Goal: Transaction & Acquisition: Download file/media

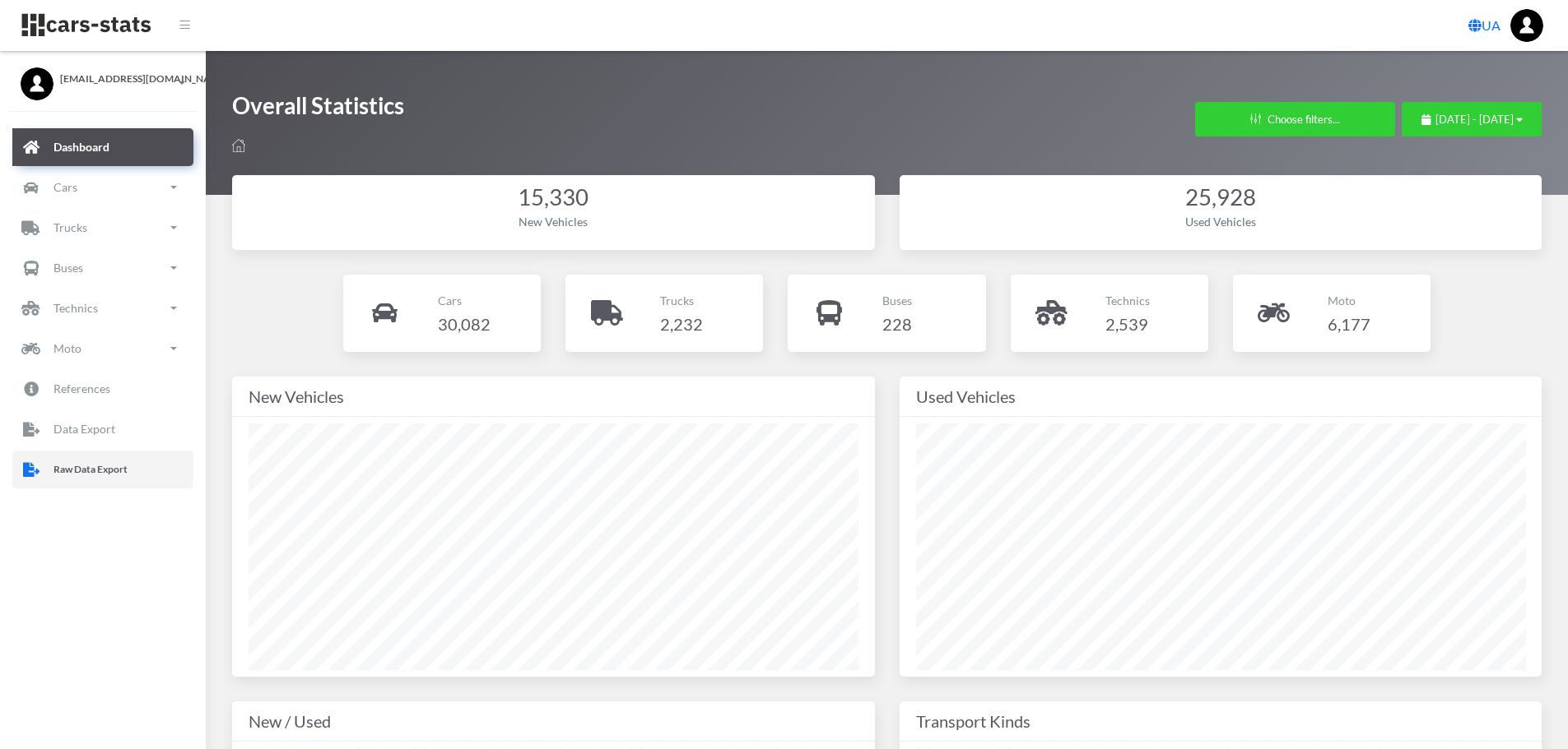
click at [84, 471] on p "Raw Data Export" at bounding box center [90, 469] width 74 height 18
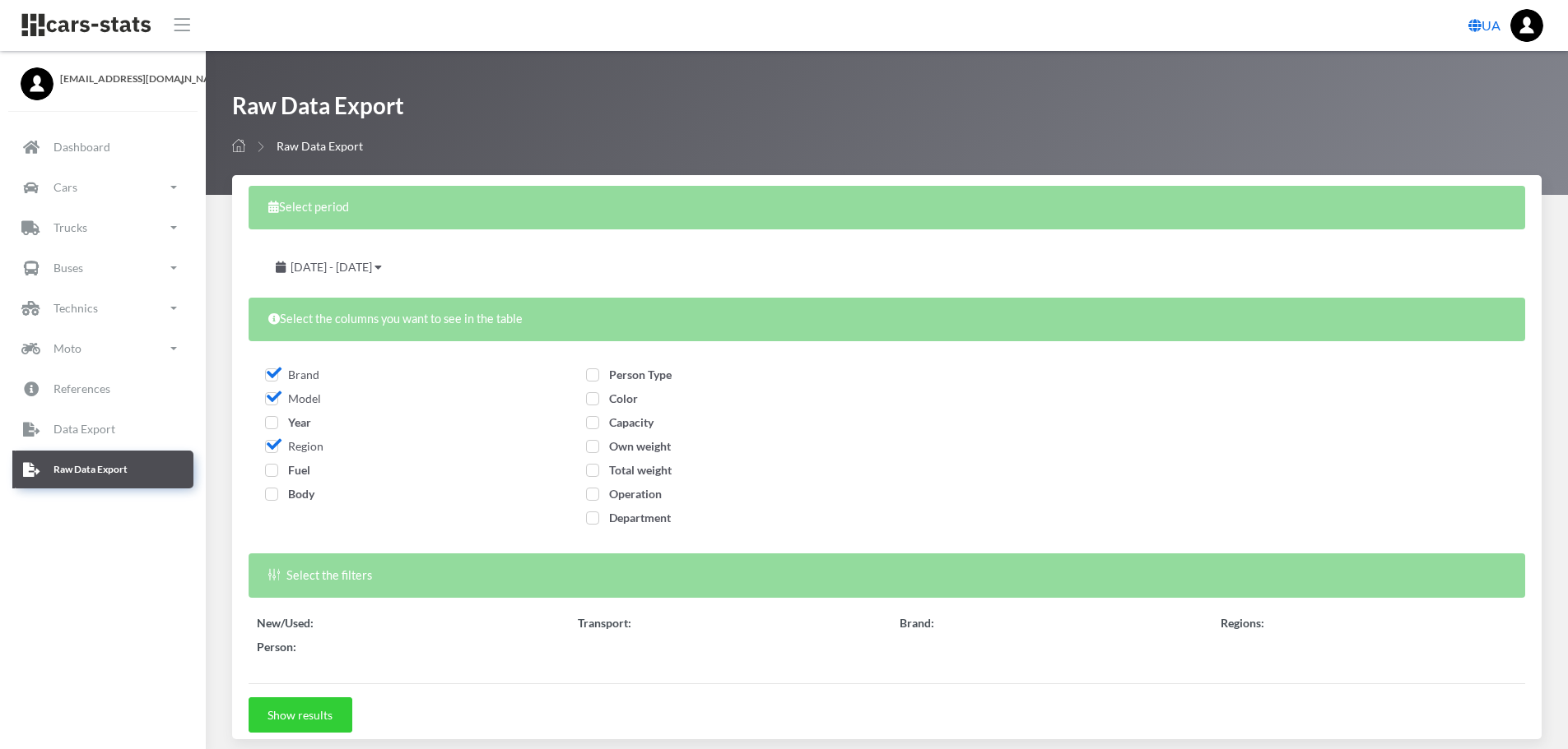
select select
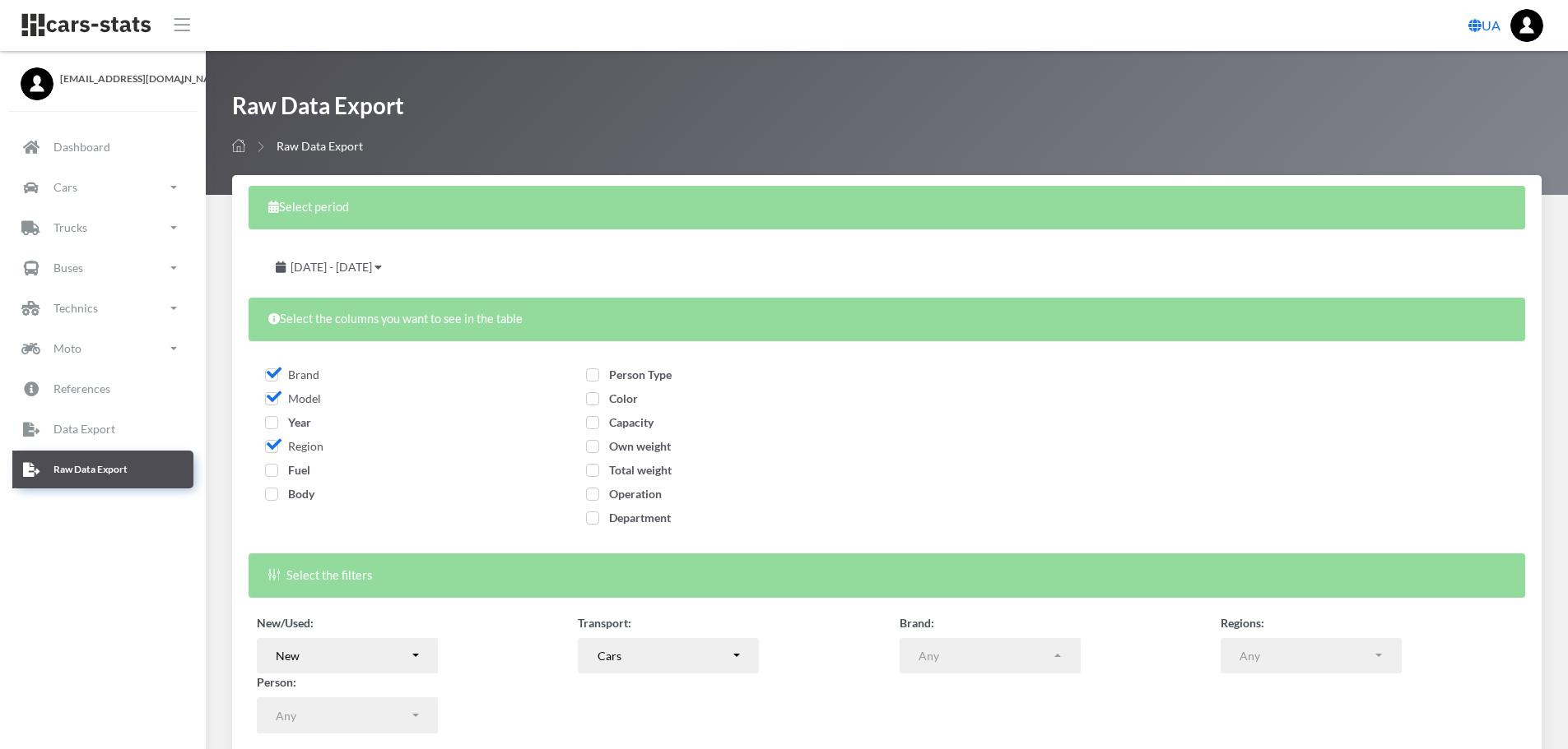
scroll to position [12, 12]
drag, startPoint x: 273, startPoint y: 422, endPoint x: 271, endPoint y: 445, distance: 23.1
click at [273, 422] on span "Year" at bounding box center [287, 422] width 46 height 14
checkbox input "true"
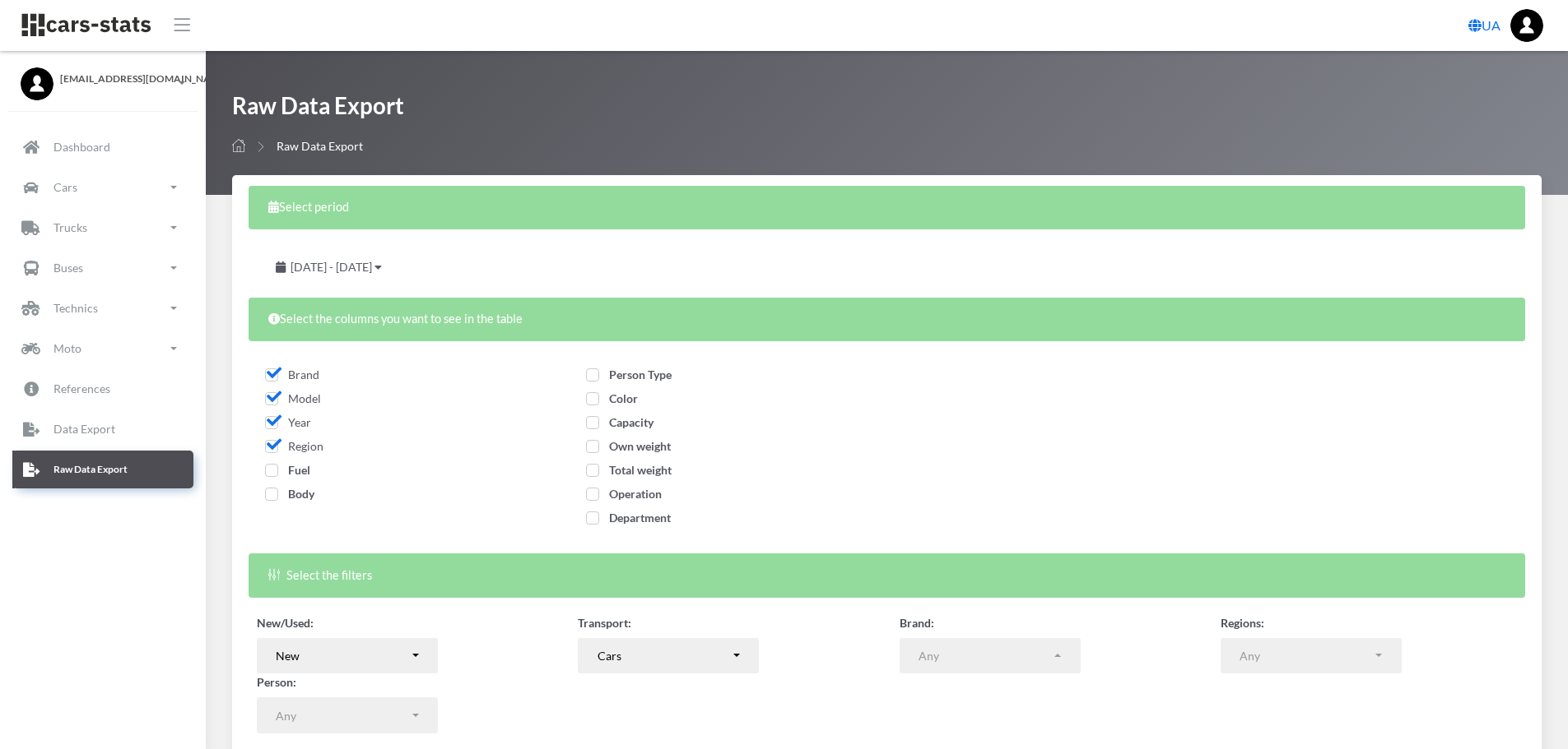
click at [272, 468] on span "Fuel" at bounding box center [287, 469] width 45 height 14
checkbox input "true"
drag, startPoint x: 272, startPoint y: 496, endPoint x: 290, endPoint y: 495, distance: 18.0
click at [273, 496] on span "Body" at bounding box center [289, 494] width 50 height 14
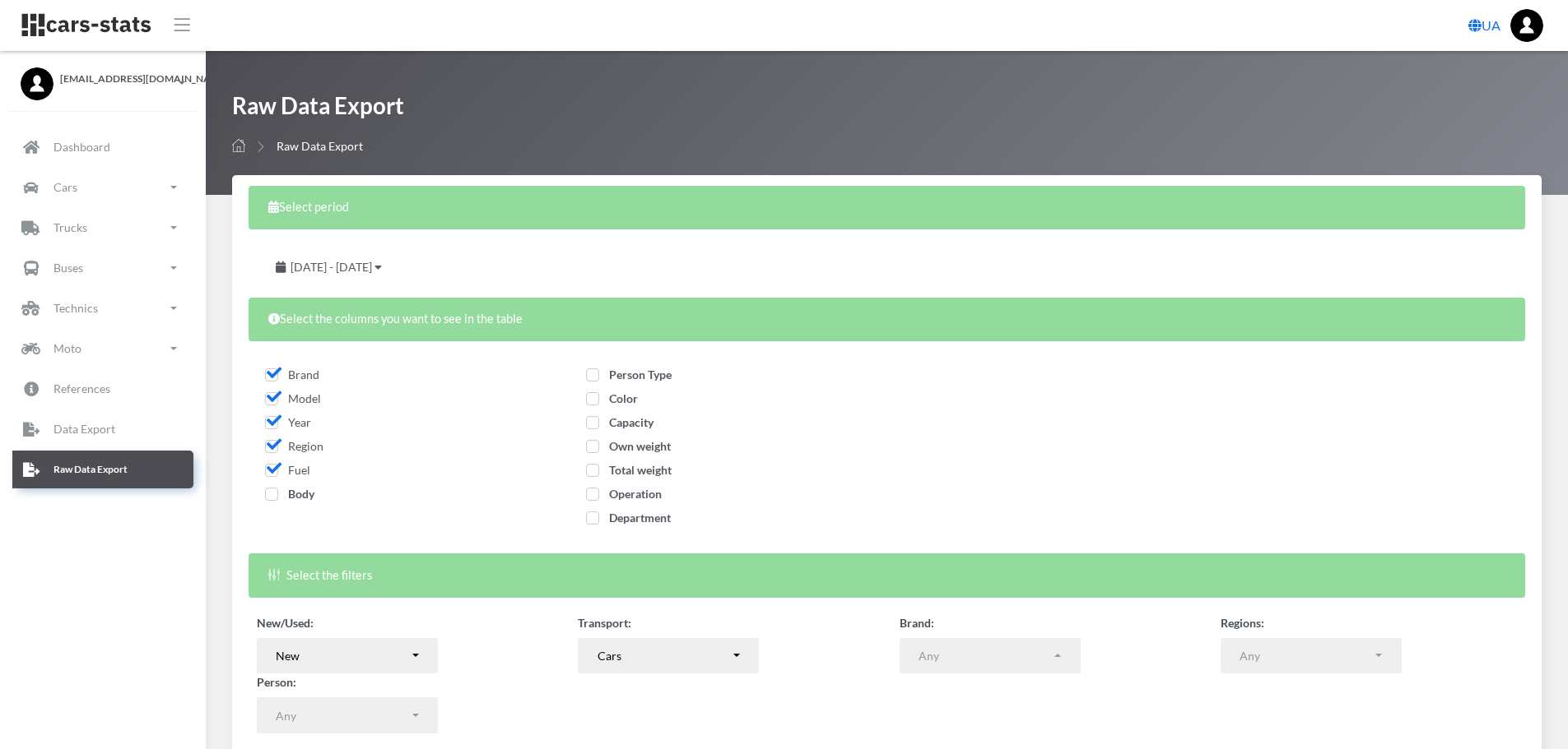
checkbox input "true"
click at [589, 374] on span "Person Type" at bounding box center [628, 374] width 85 height 14
checkbox input "true"
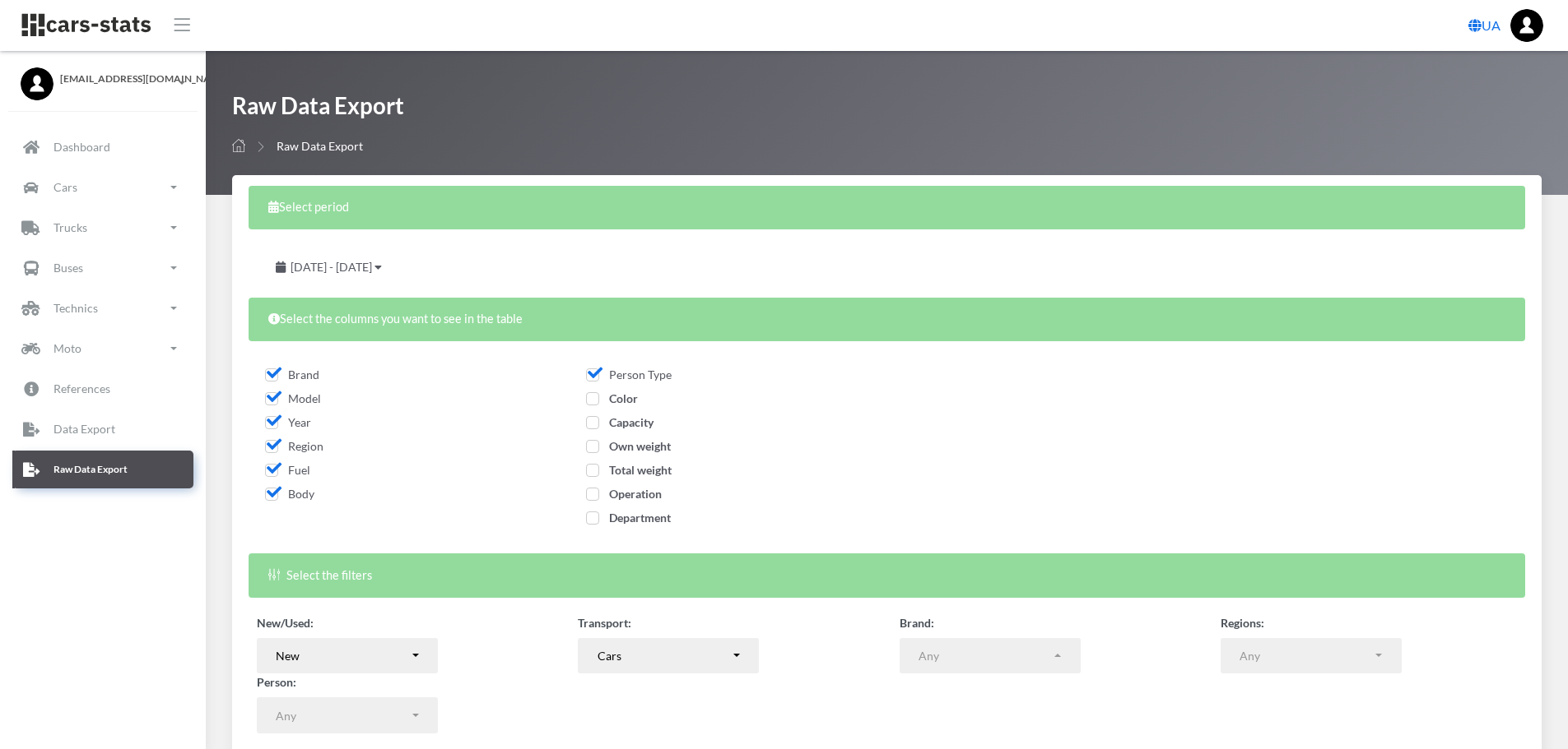
click at [592, 401] on span "Color" at bounding box center [611, 398] width 52 height 14
checkbox input "true"
click at [590, 430] on label "Capacity" at bounding box center [620, 422] width 68 height 17
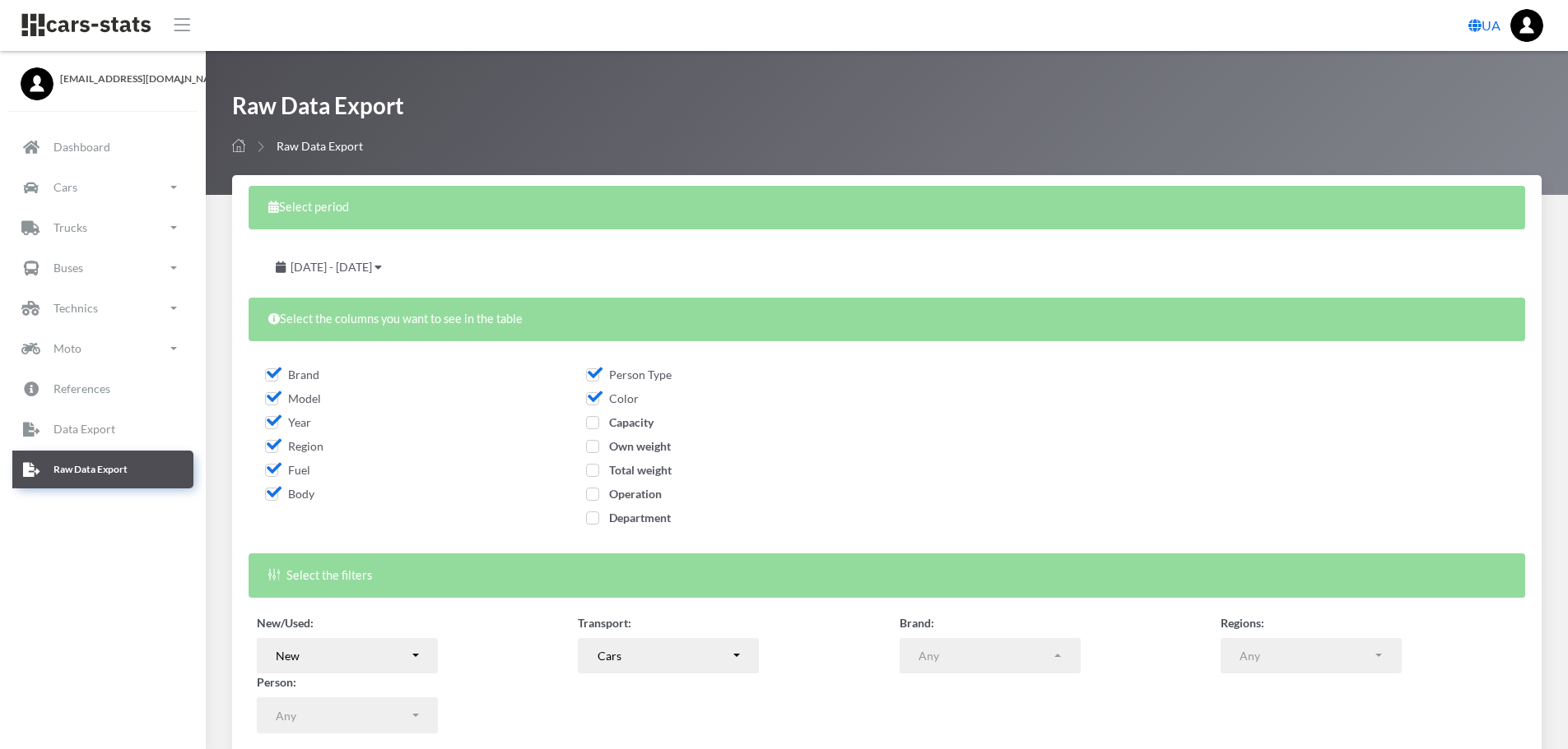
checkbox input "true"
click at [590, 438] on label "Own weight" at bounding box center [628, 446] width 85 height 17
checkbox input "true"
click at [591, 466] on span "Total weight" at bounding box center [628, 469] width 85 height 14
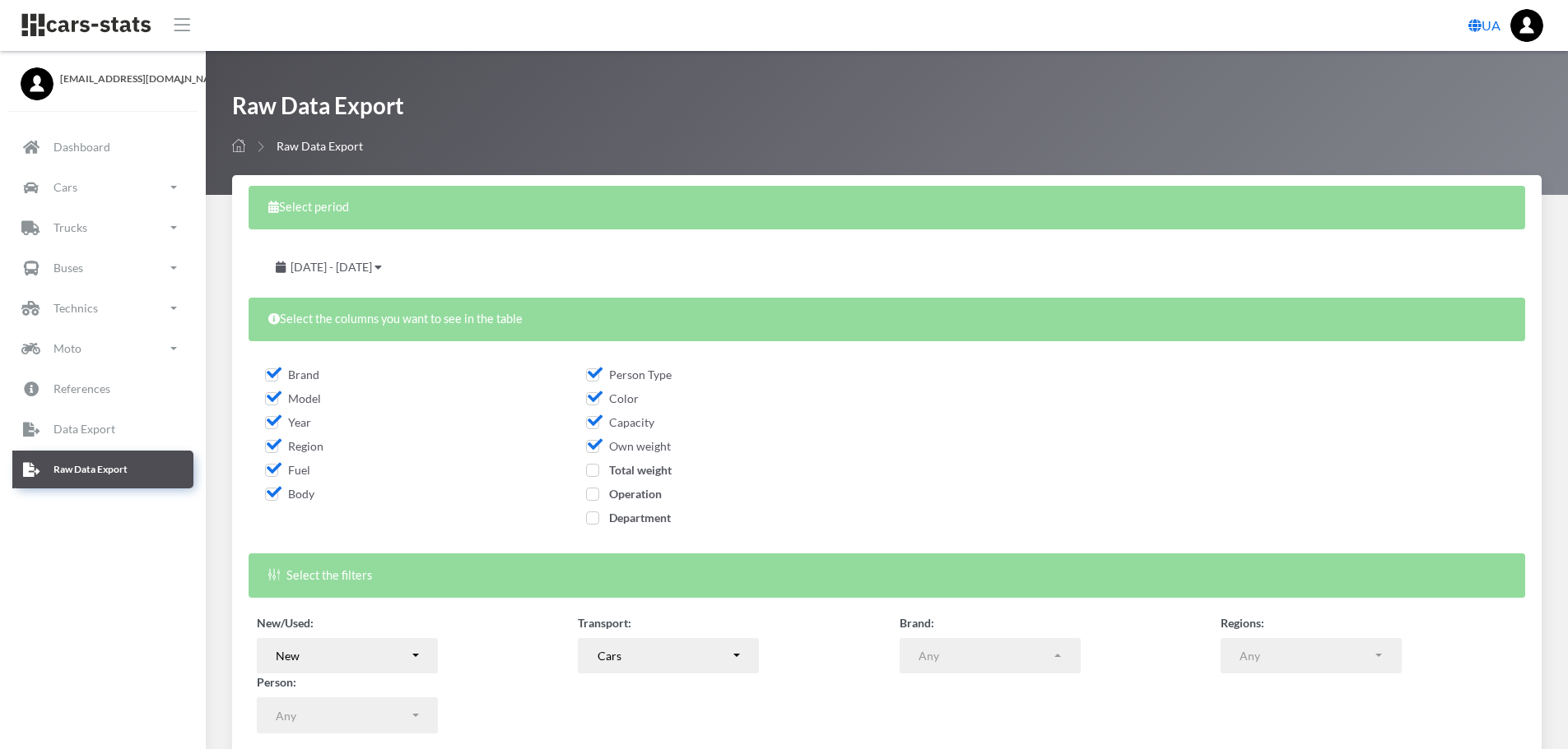
checkbox input "true"
click at [590, 490] on span "Operation" at bounding box center [623, 494] width 76 height 14
checkbox input "true"
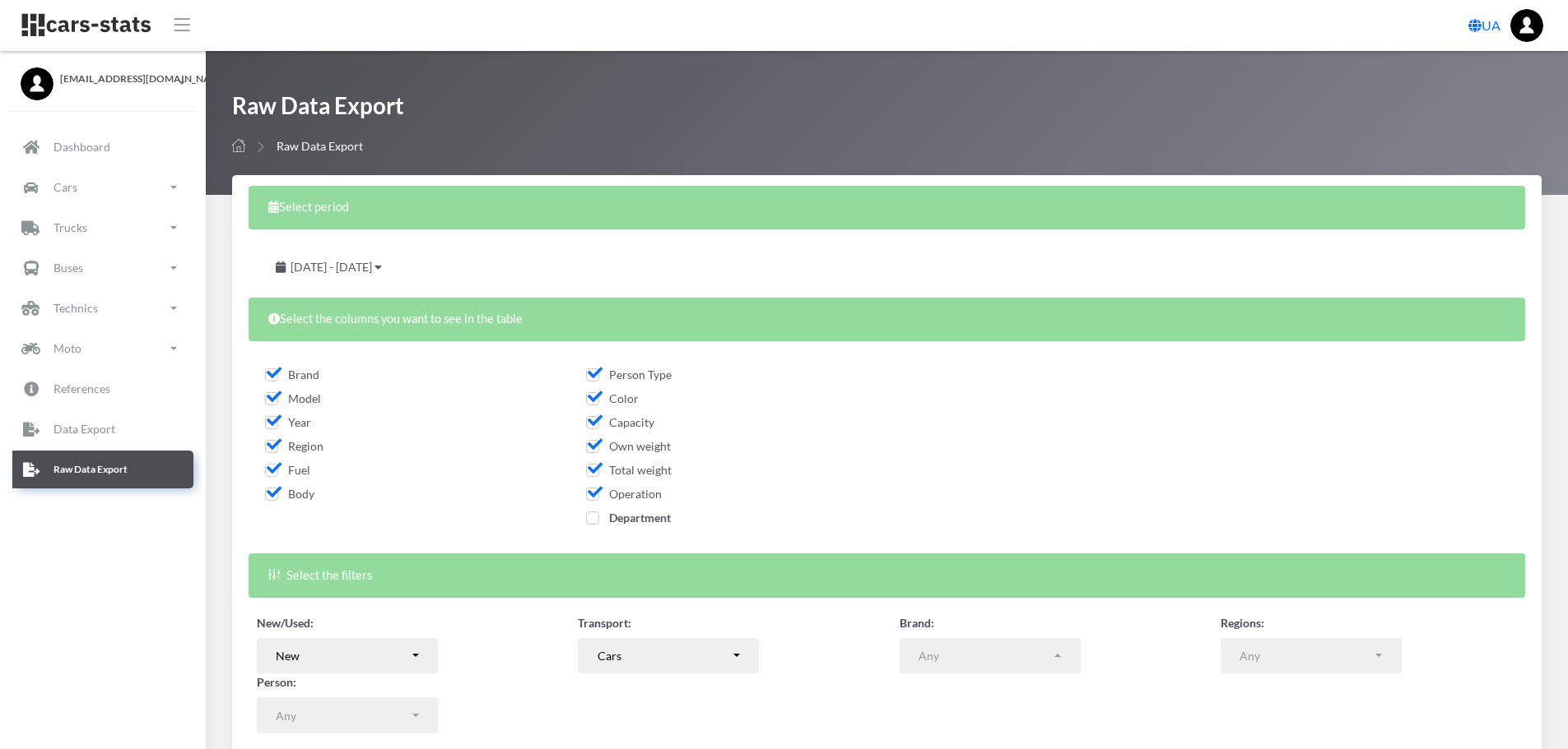
click at [590, 512] on span "Department" at bounding box center [628, 517] width 85 height 14
checkbox input "true"
click at [372, 269] on span "July 28, 2025 - August 27, 2025" at bounding box center [331, 267] width 82 height 14
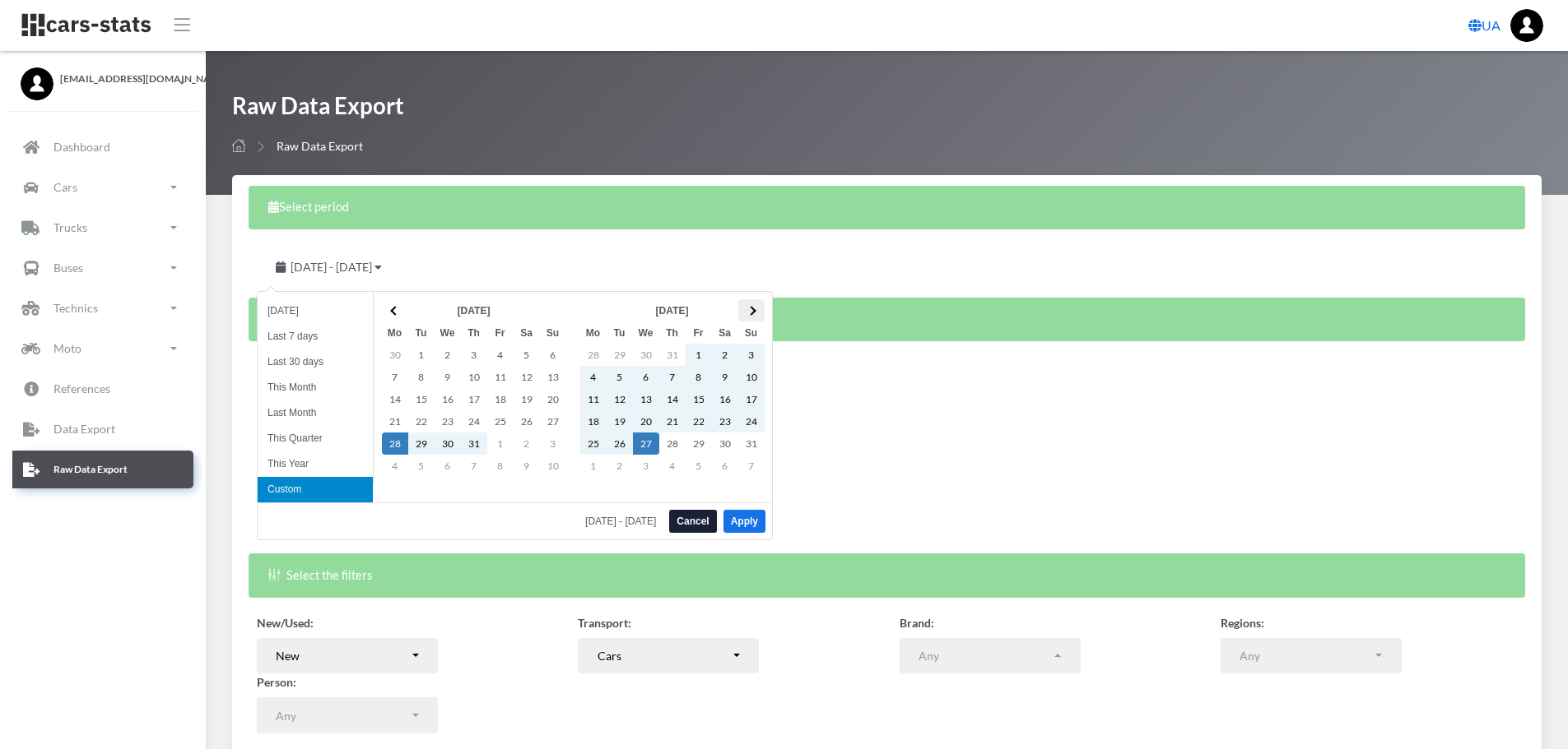
click at [746, 309] on th at bounding box center [751, 311] width 26 height 23
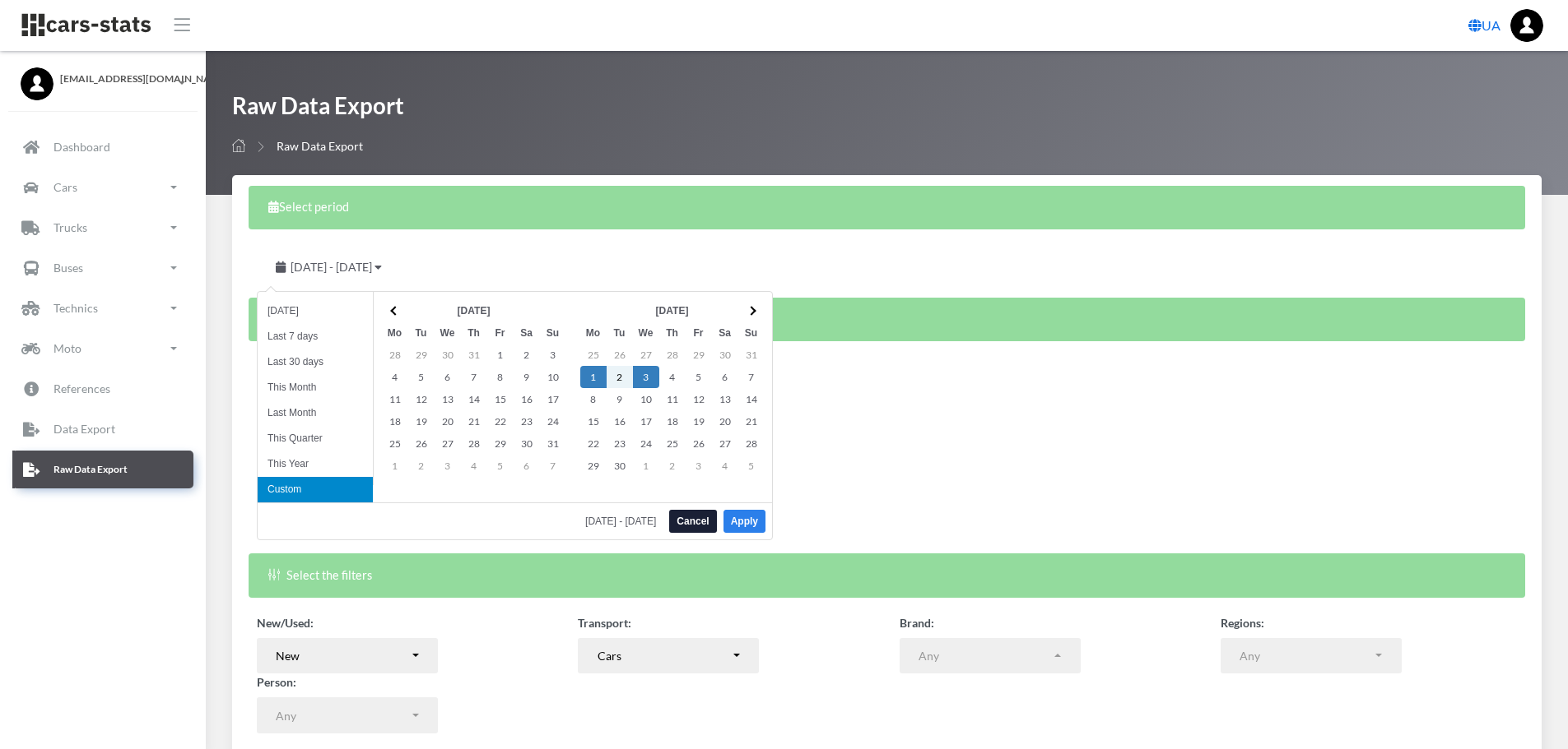
click at [746, 515] on button "Apply" at bounding box center [744, 521] width 42 height 23
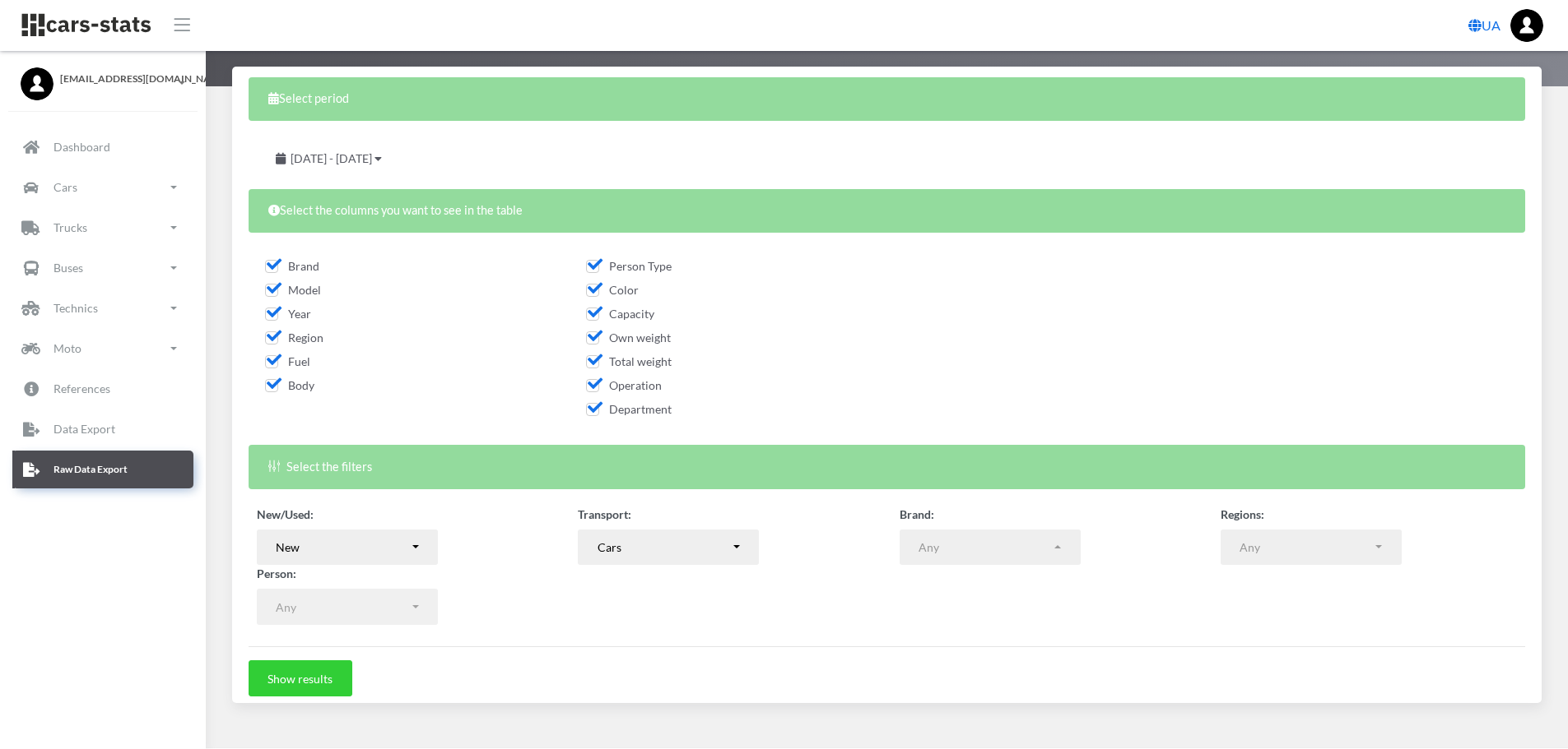
scroll to position [132, 0]
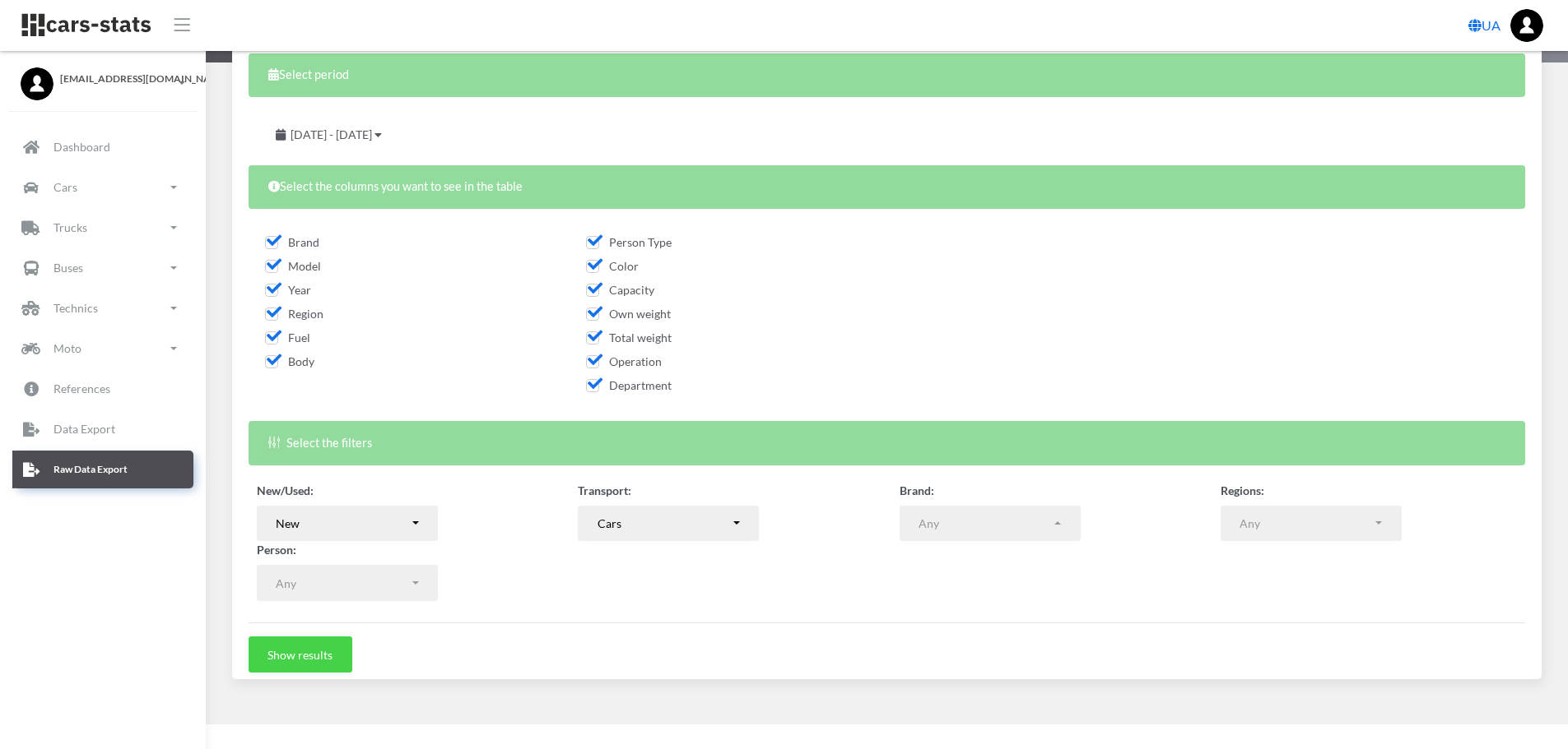
click at [292, 644] on button "Show results" at bounding box center [300, 654] width 103 height 37
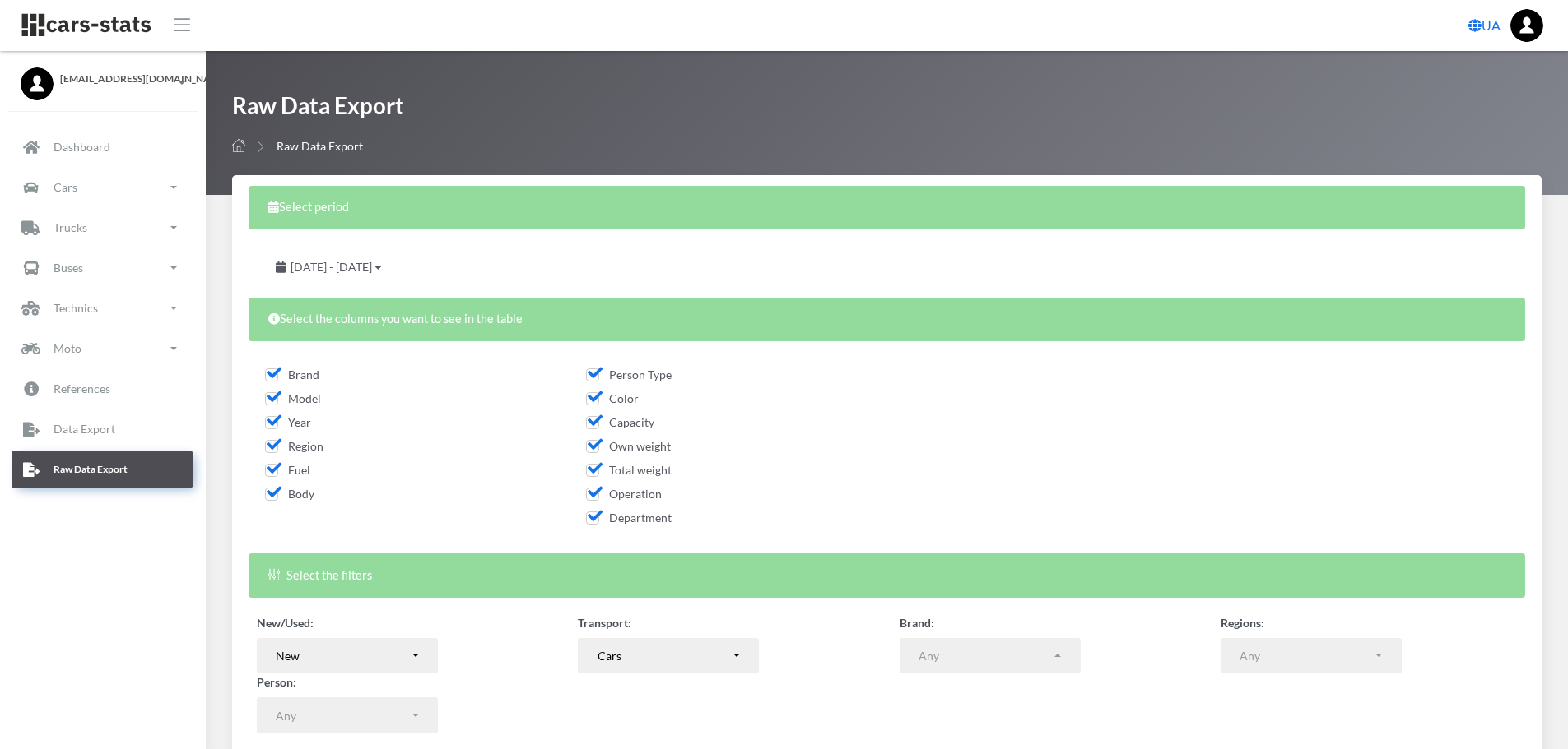
select select
select select "50"
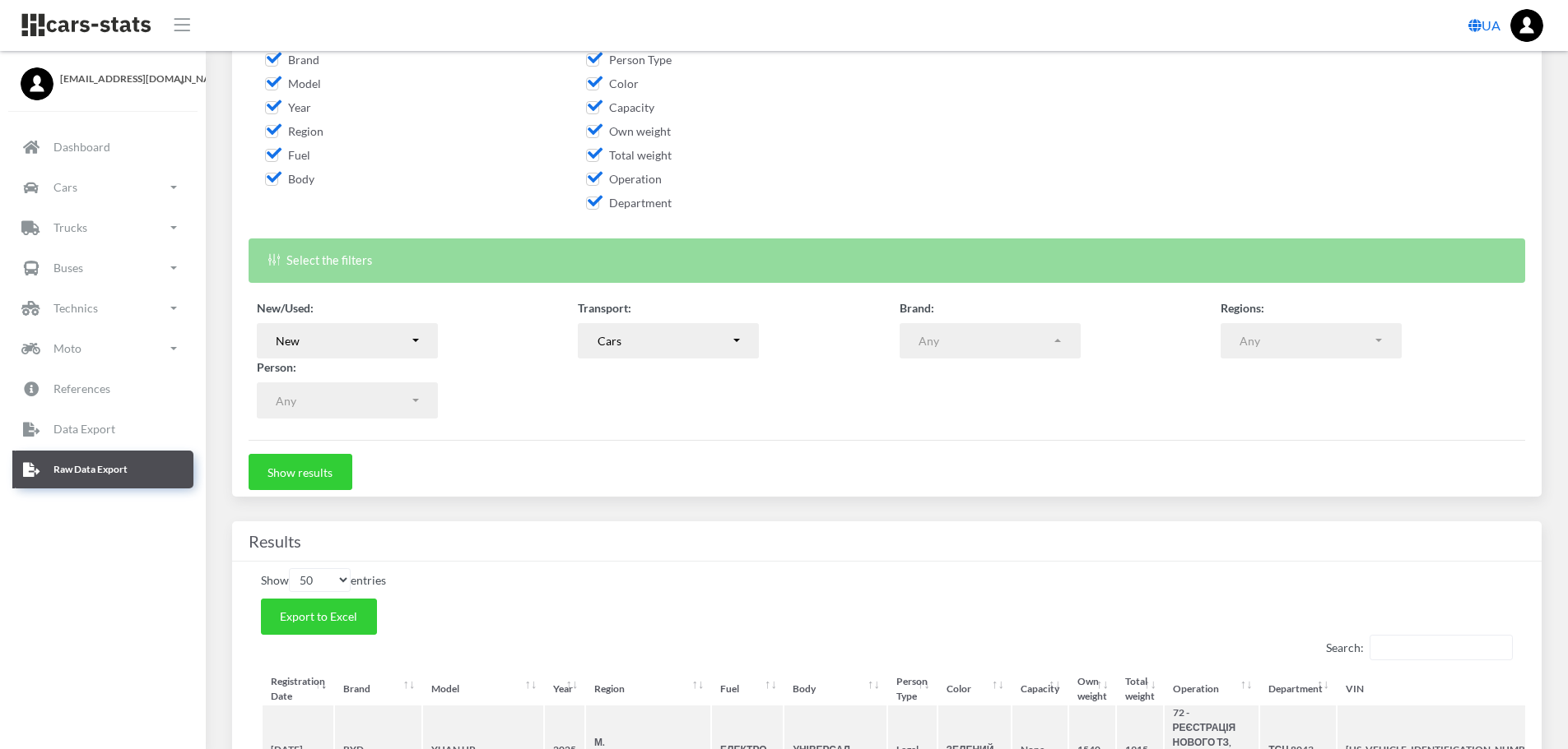
scroll to position [329, 0]
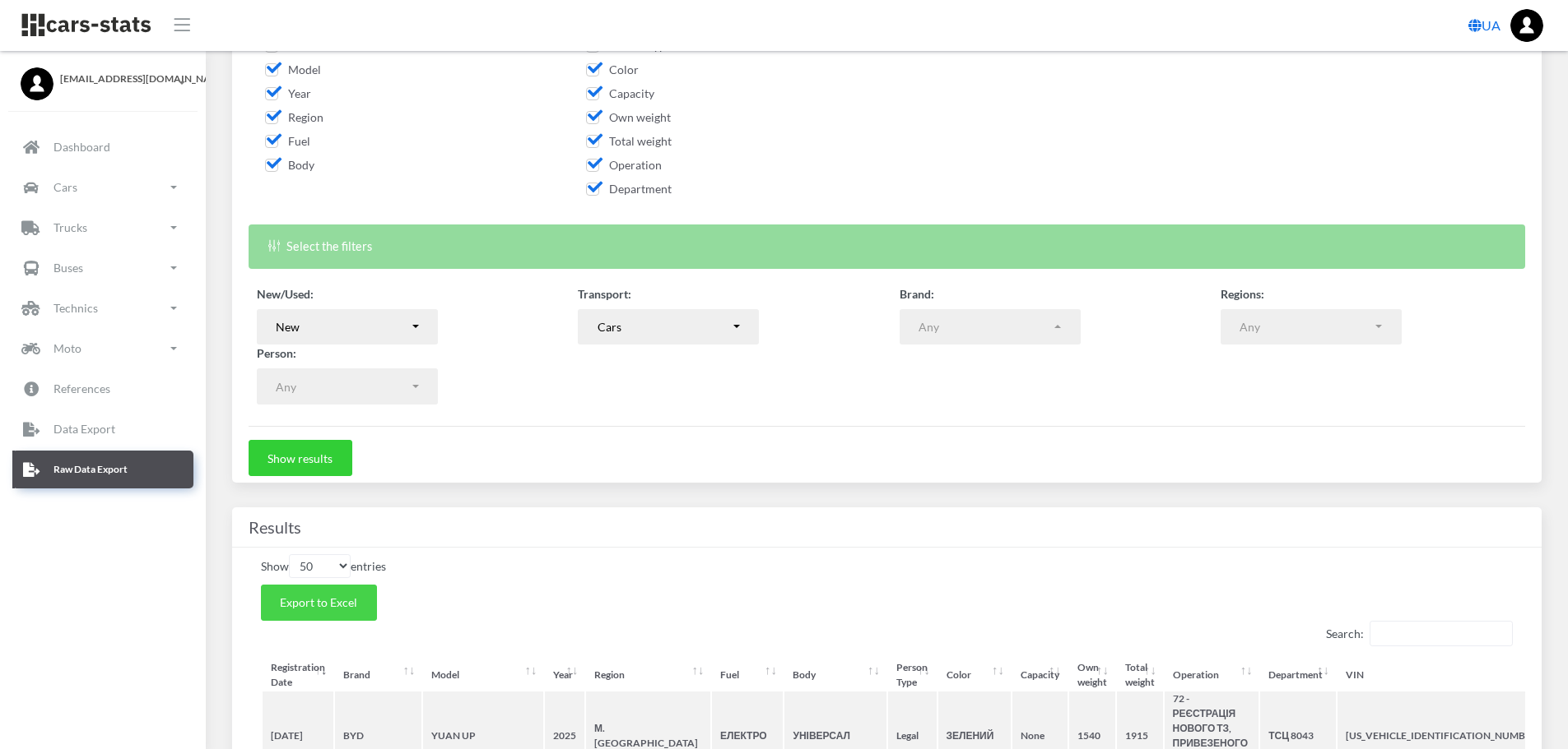
click at [334, 603] on span "Export to Excel" at bounding box center [318, 603] width 77 height 14
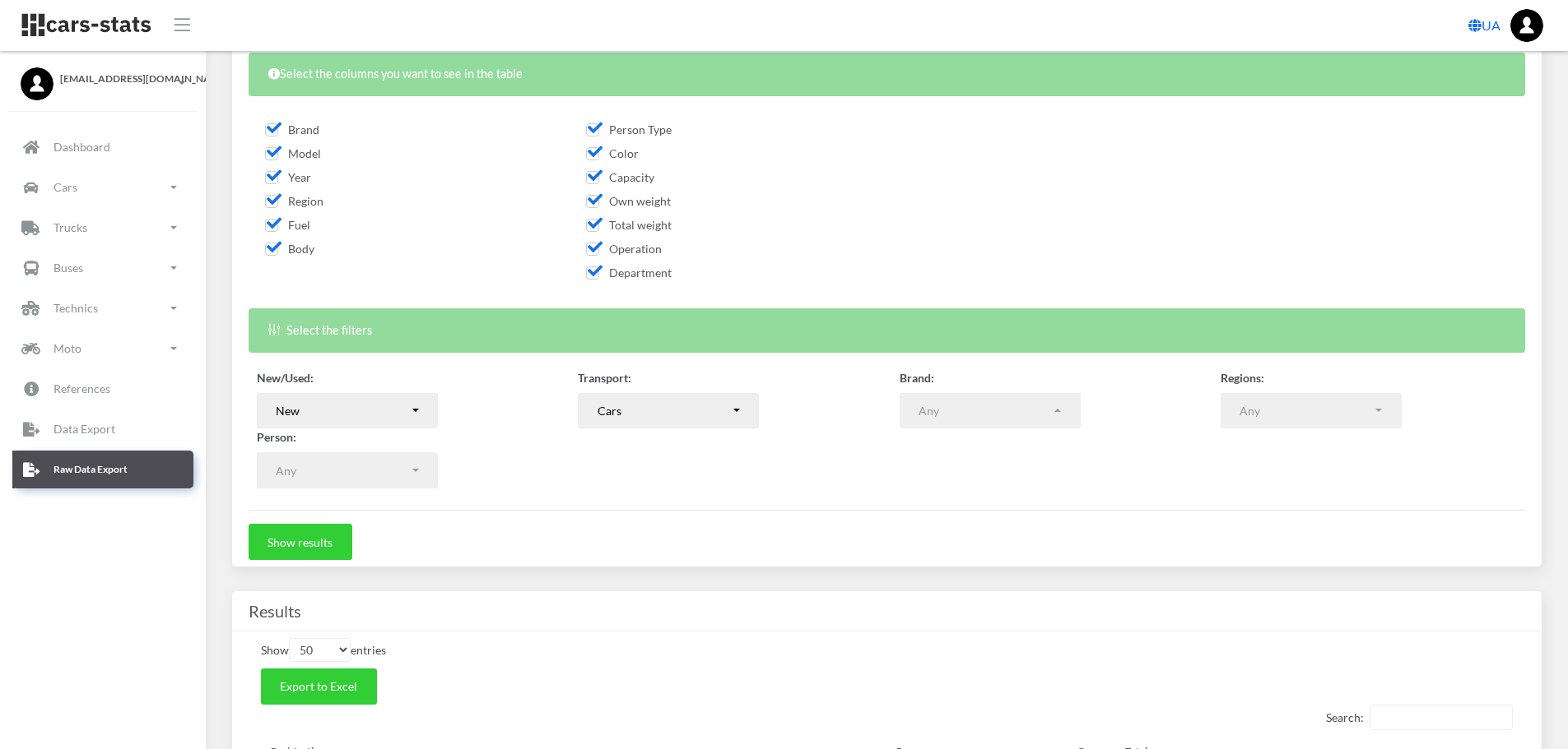
scroll to position [247, 0]
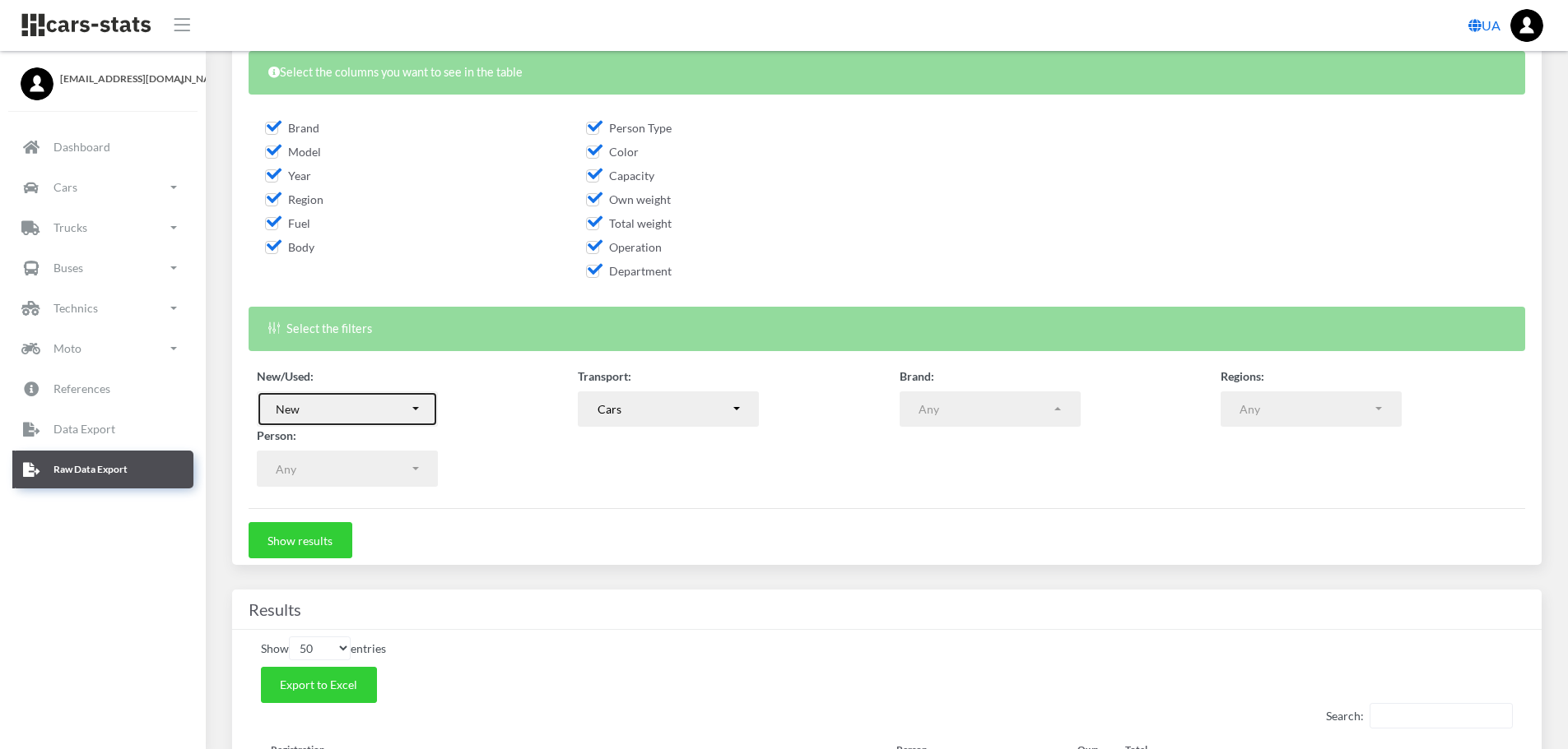
click at [408, 415] on div "New" at bounding box center [343, 409] width 133 height 17
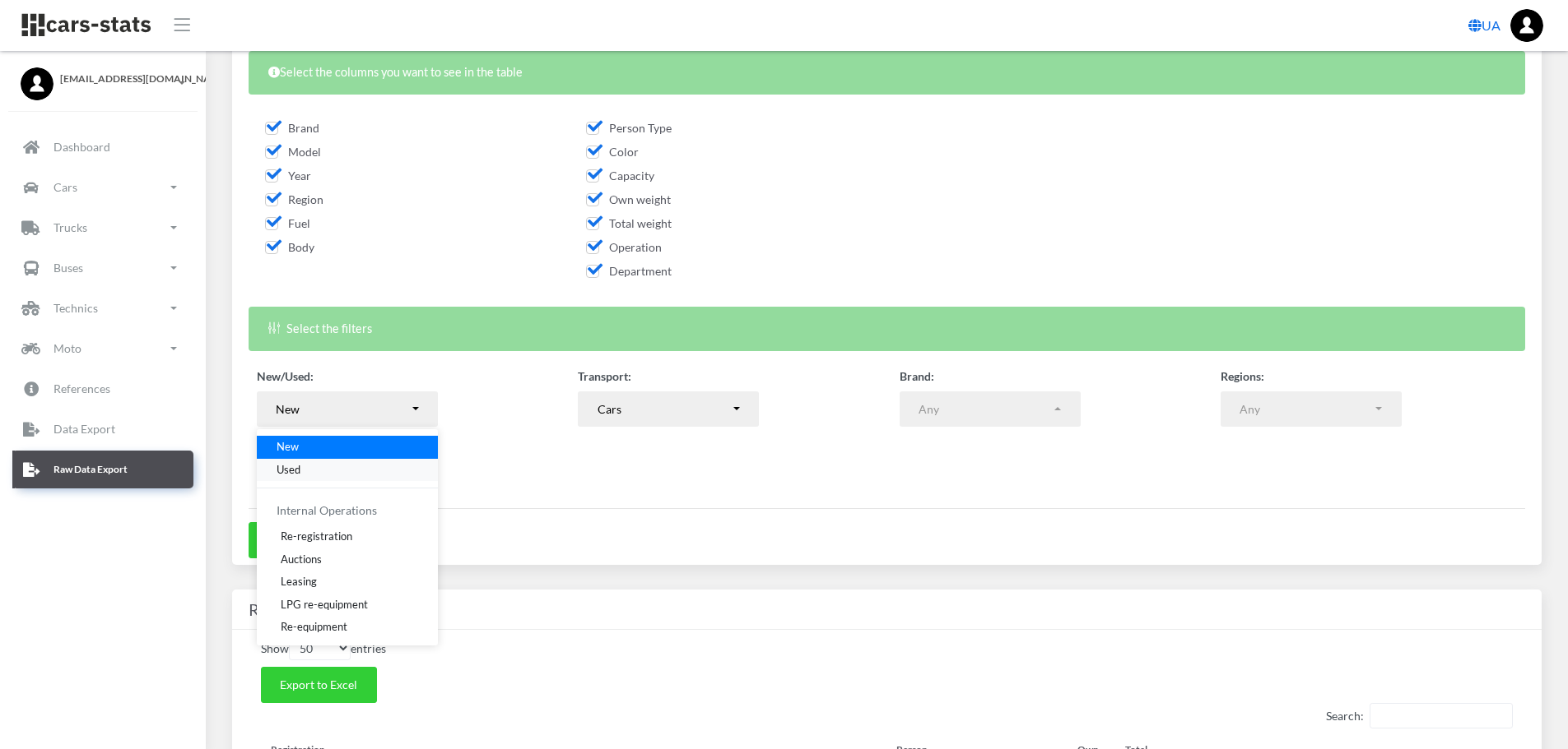
click at [317, 470] on link "Used" at bounding box center [346, 469] width 181 height 23
select select "used-import"
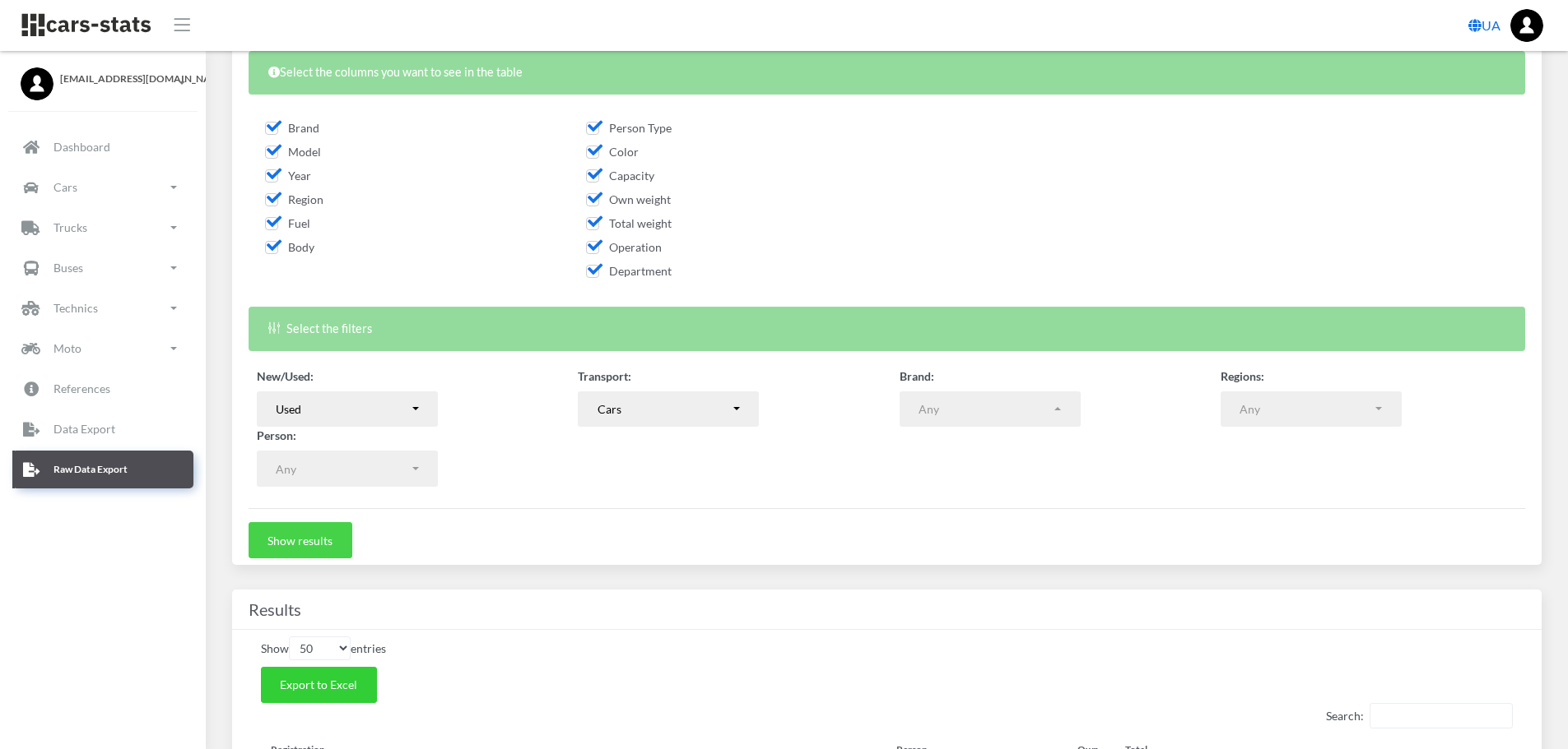
click at [308, 548] on button "Show results" at bounding box center [300, 541] width 103 height 37
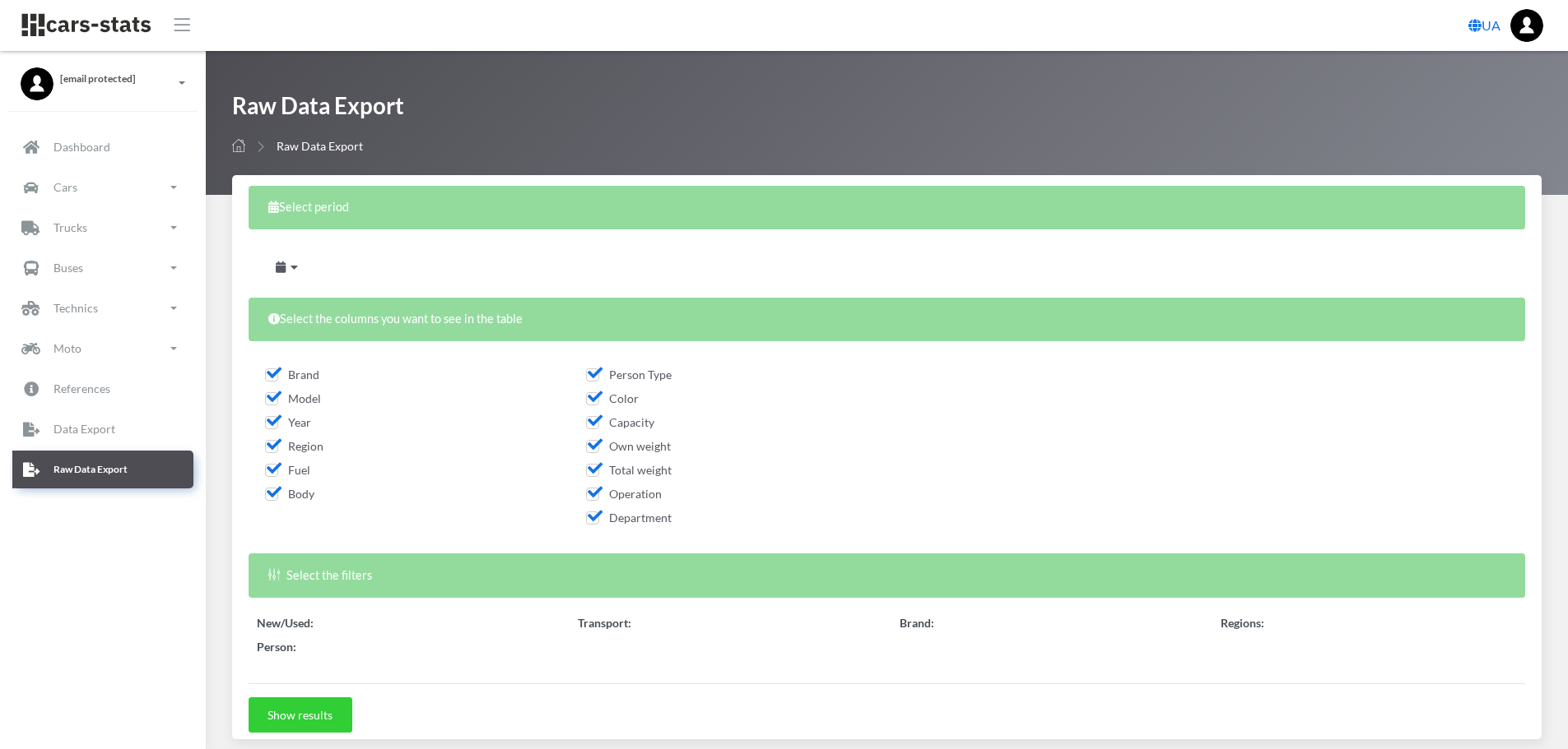
select select
select select "50"
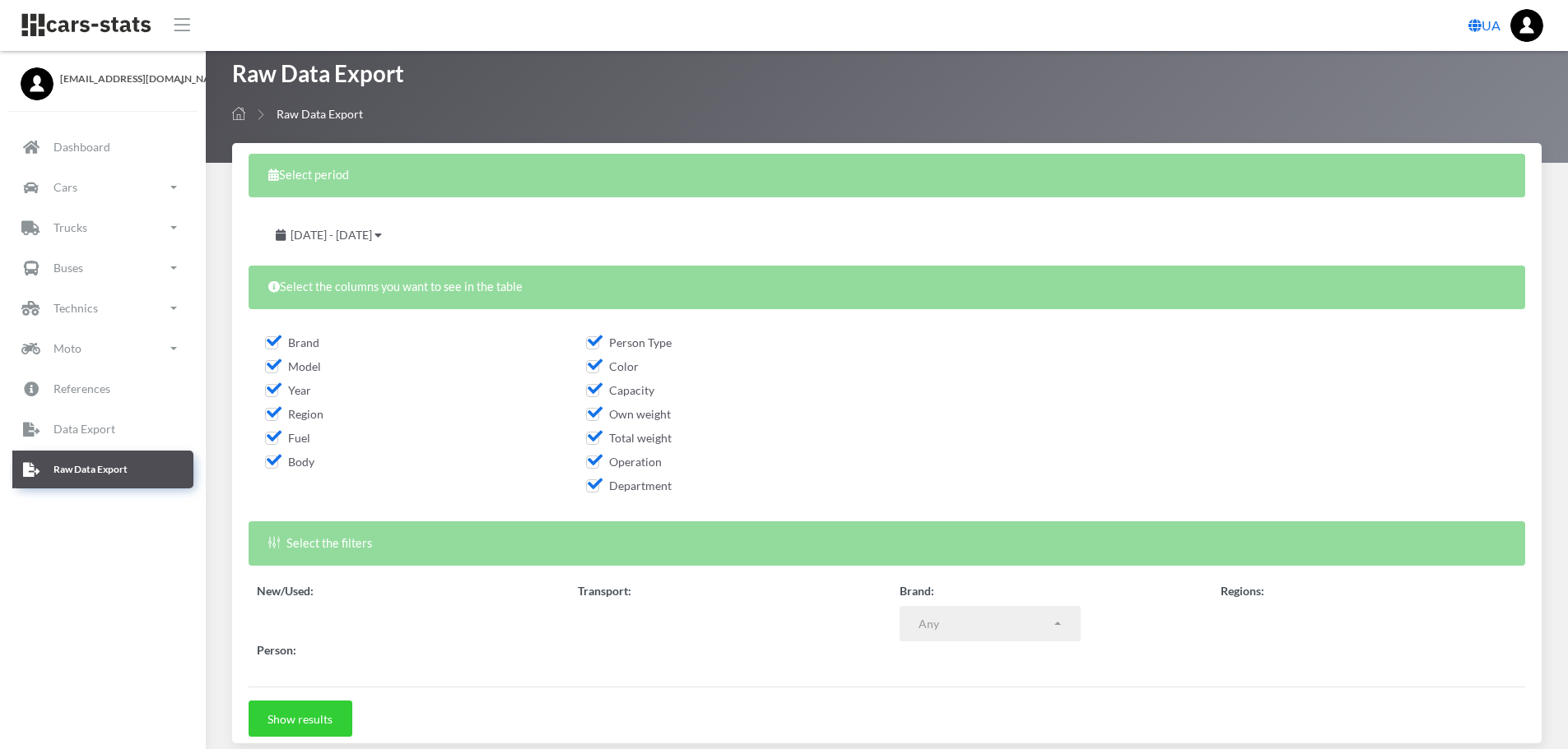
scroll to position [12, 12]
select select
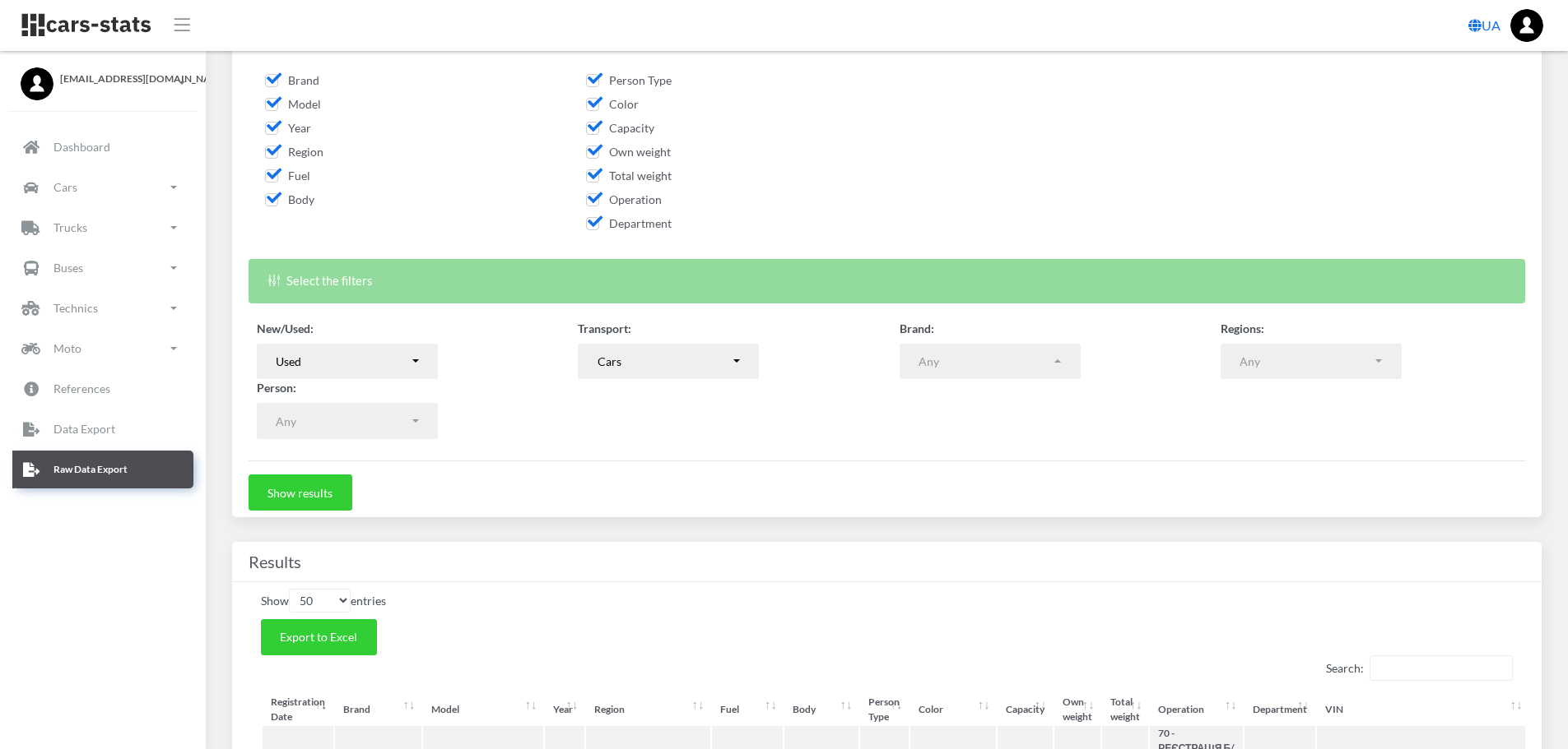
scroll to position [329, 0]
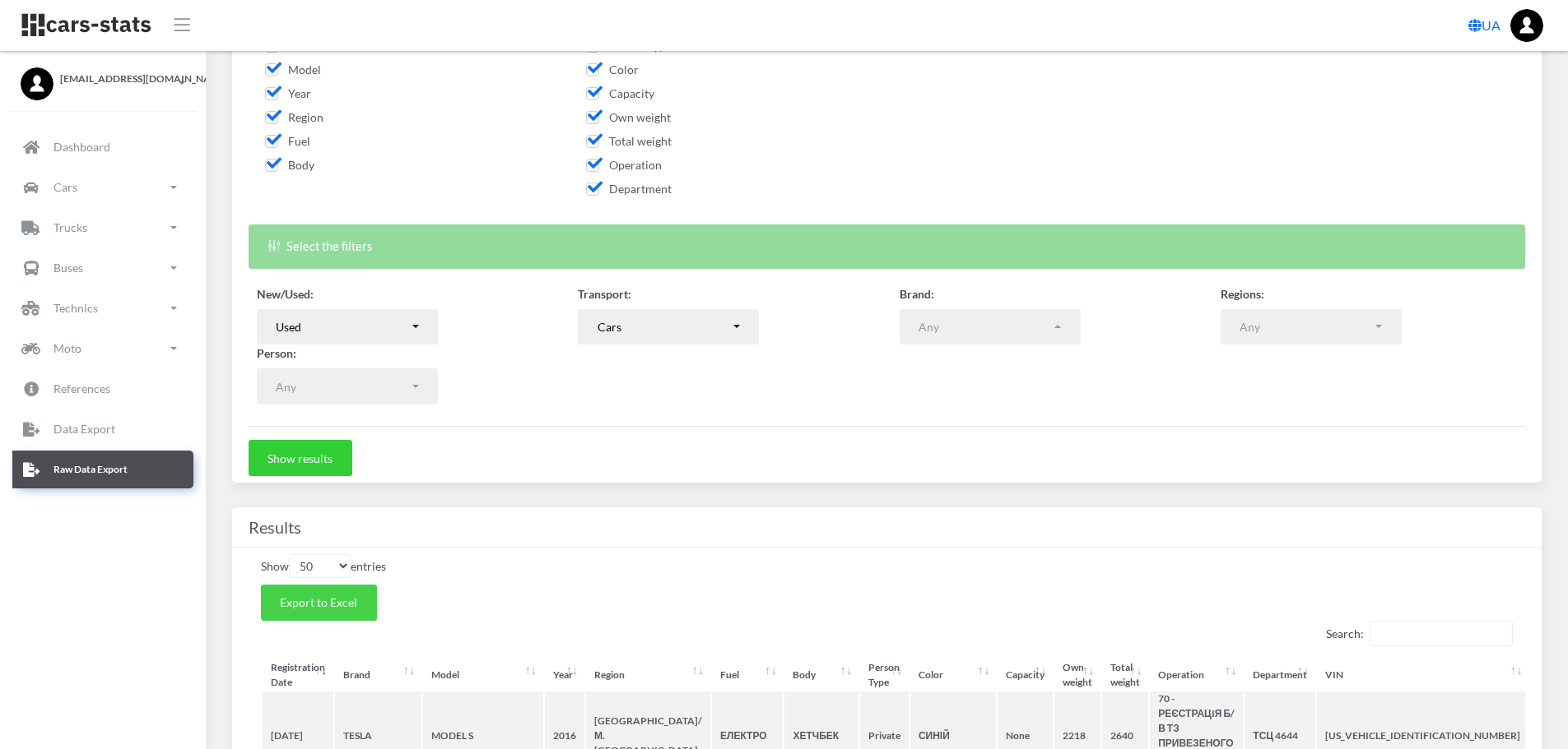
click at [353, 597] on span "Export to Excel" at bounding box center [318, 603] width 77 height 14
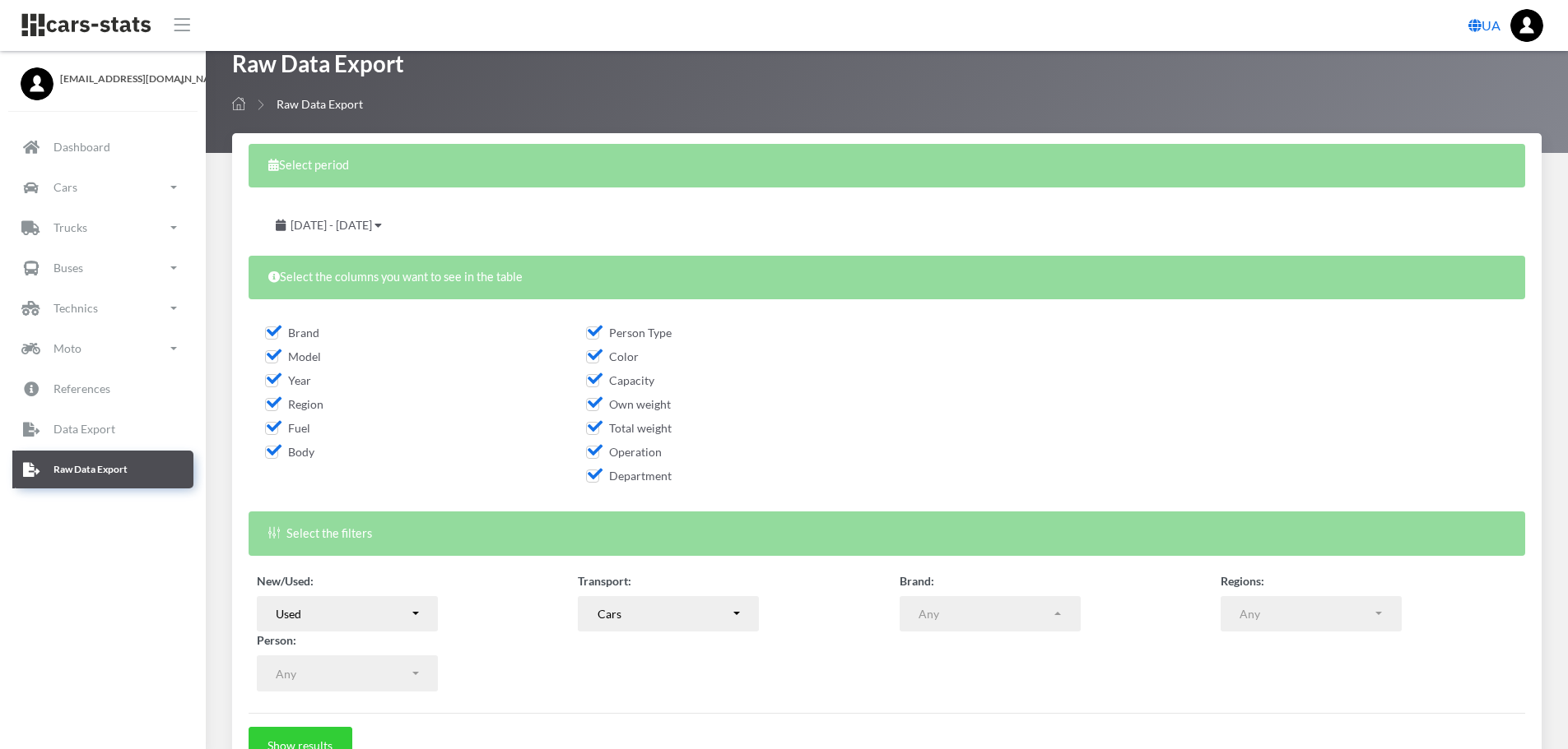
scroll to position [0, 0]
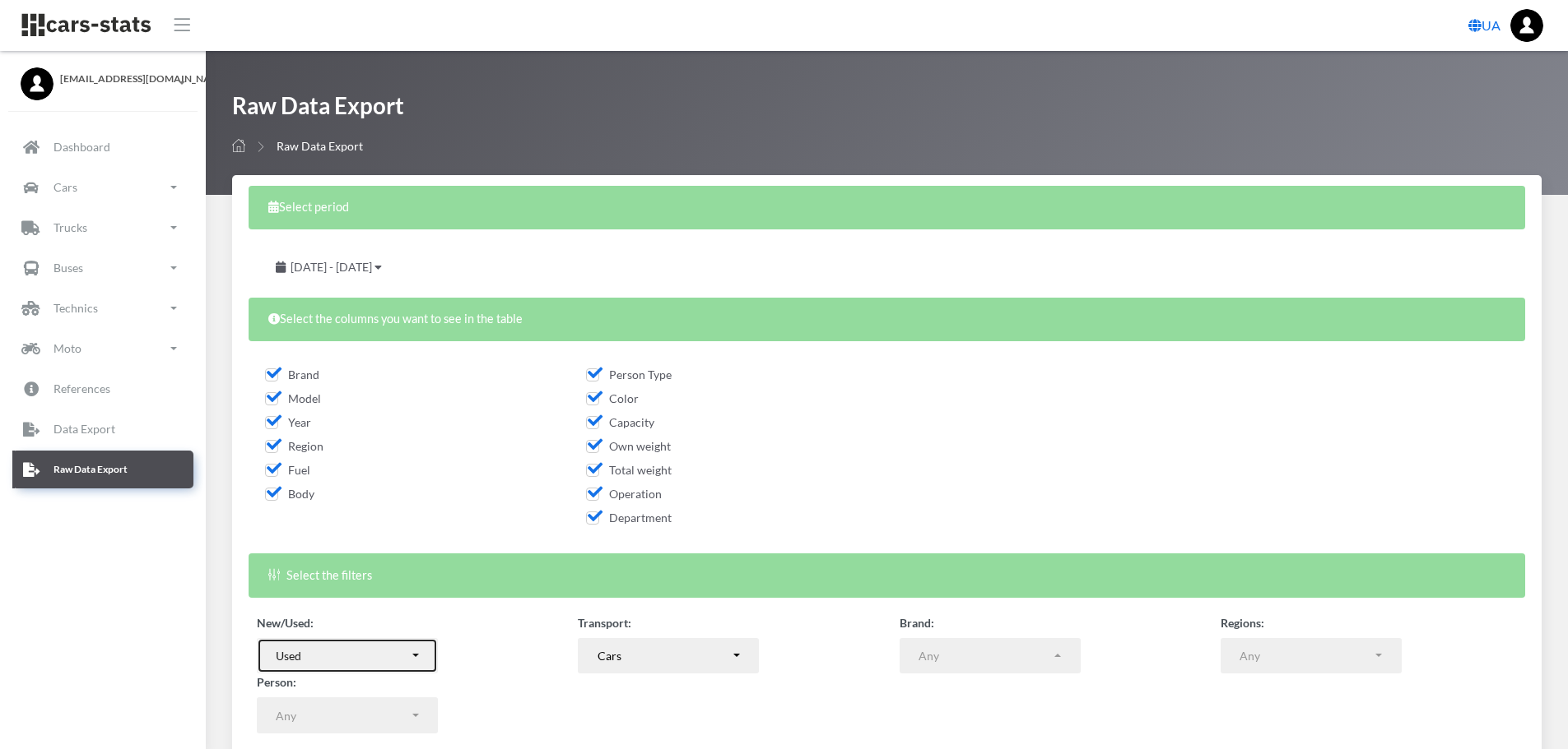
click at [344, 661] on div "Used" at bounding box center [343, 656] width 133 height 17
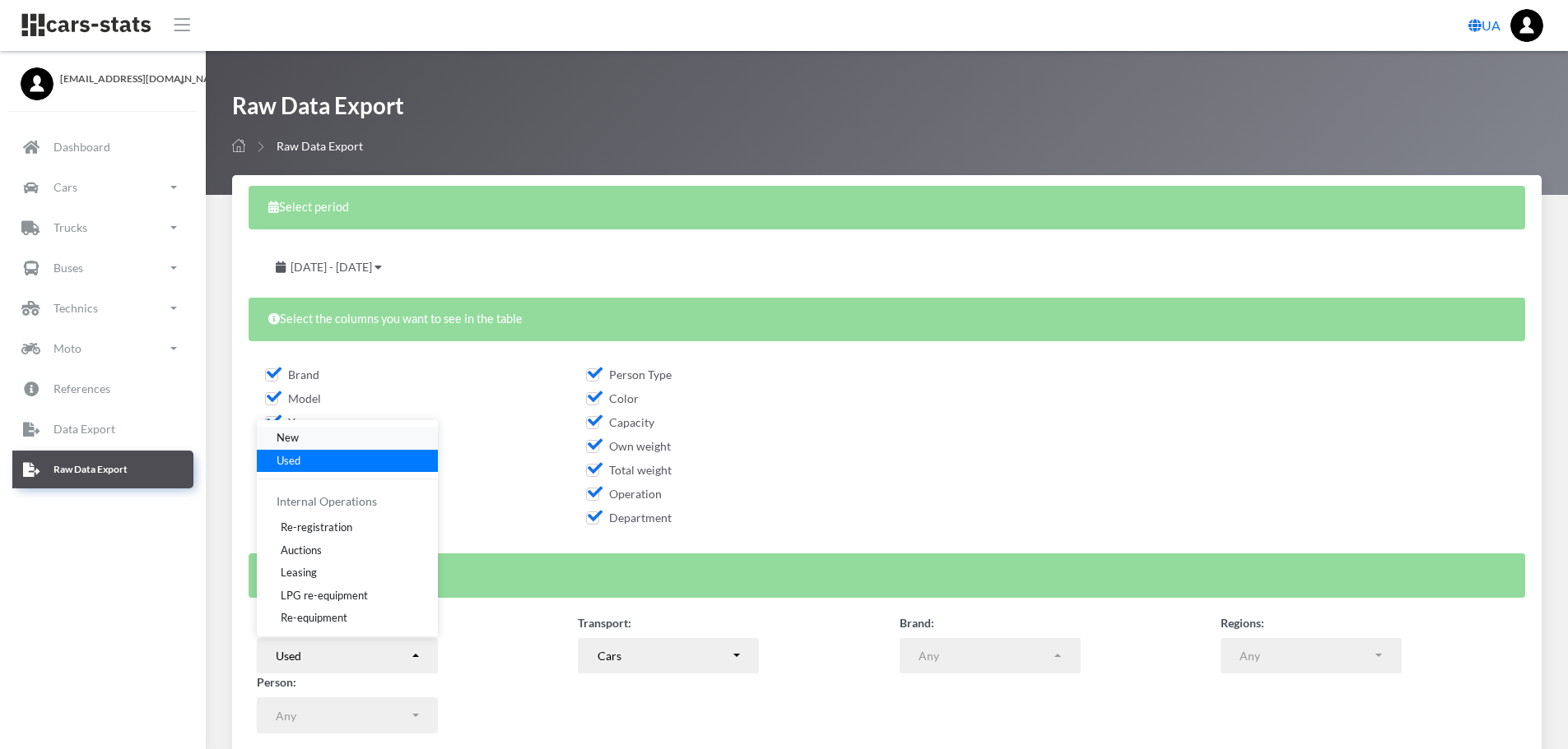
click at [287, 433] on span "New" at bounding box center [287, 438] width 23 height 17
select select "new"
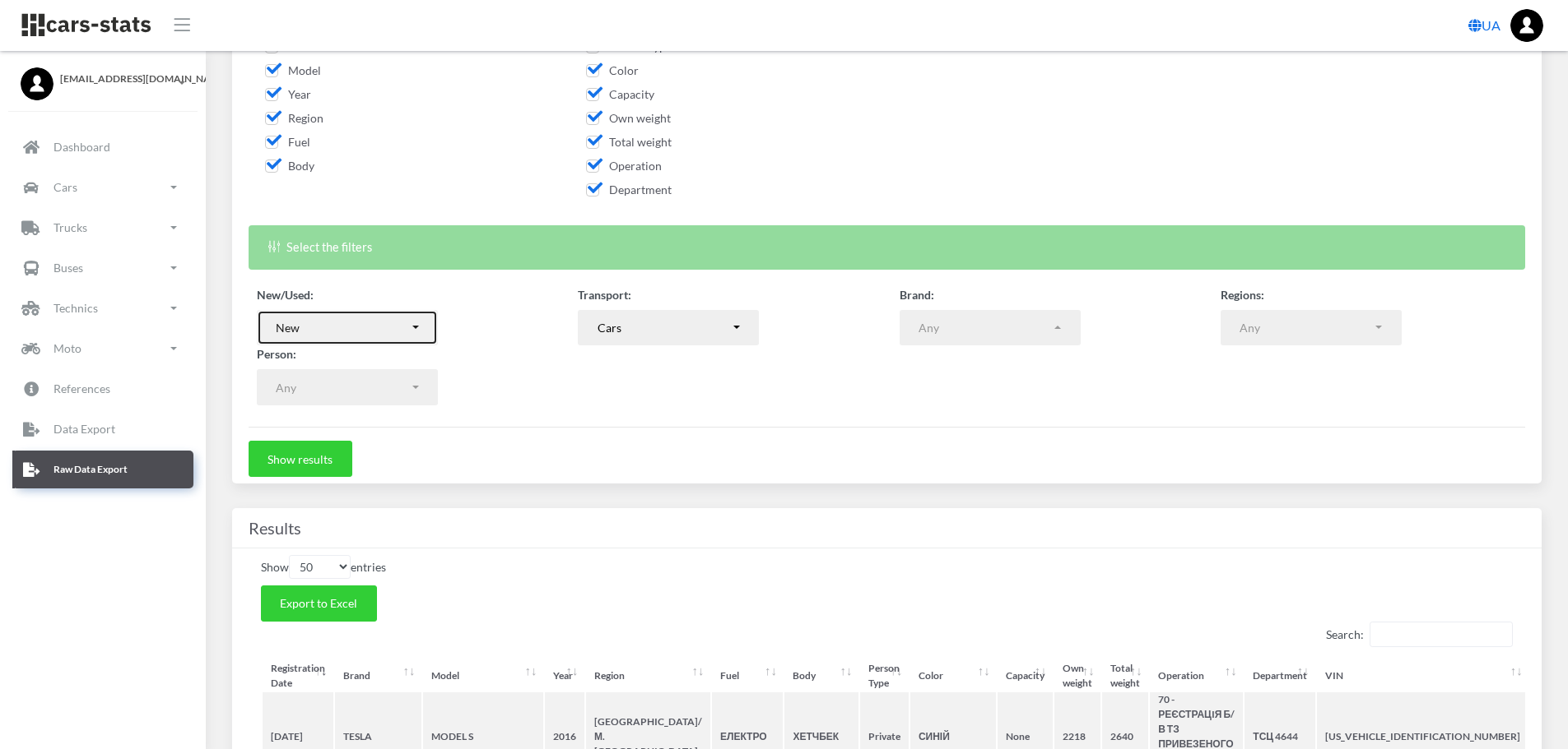
scroll to position [329, 0]
click at [310, 456] on button "Show results" at bounding box center [300, 458] width 103 height 37
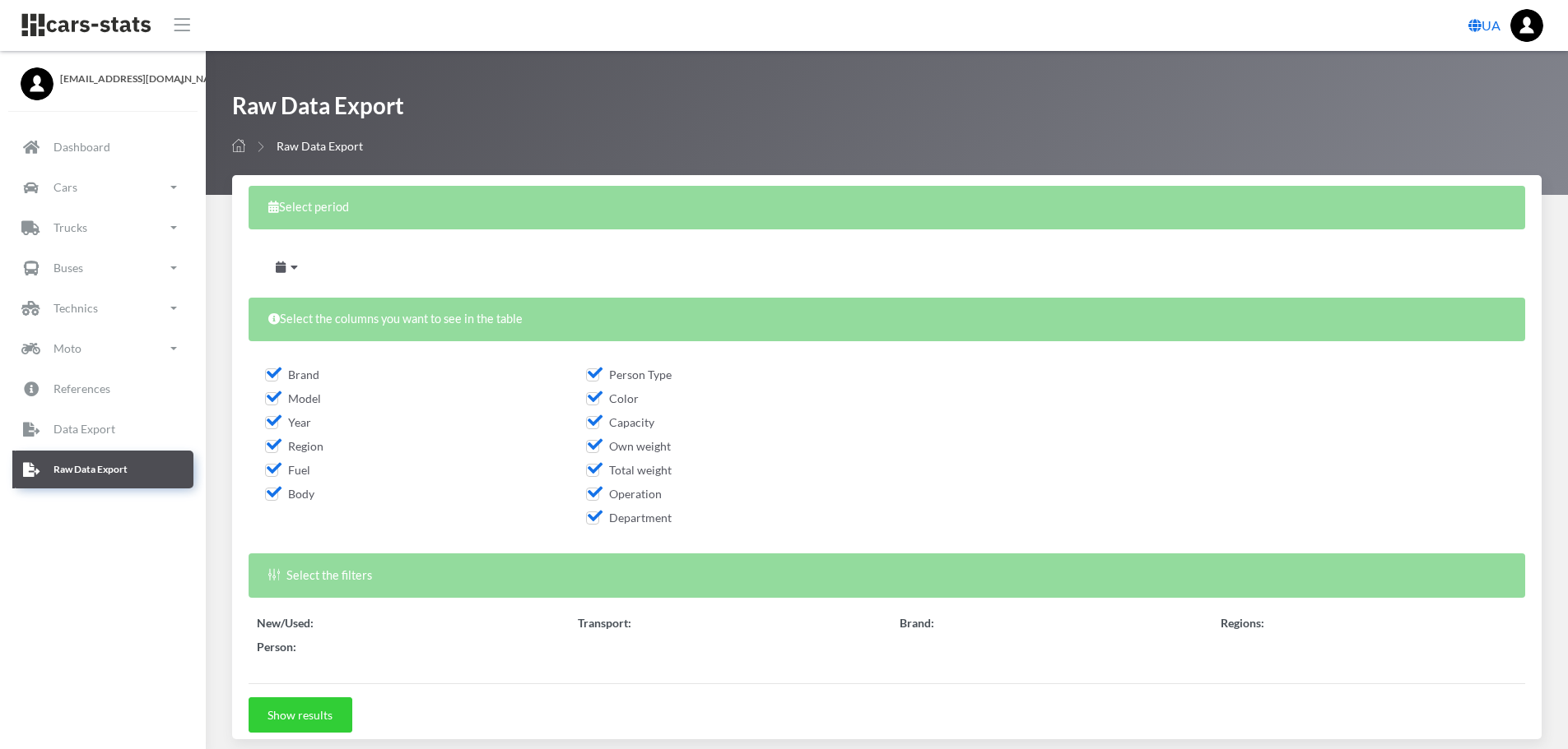
select select
select select "50"
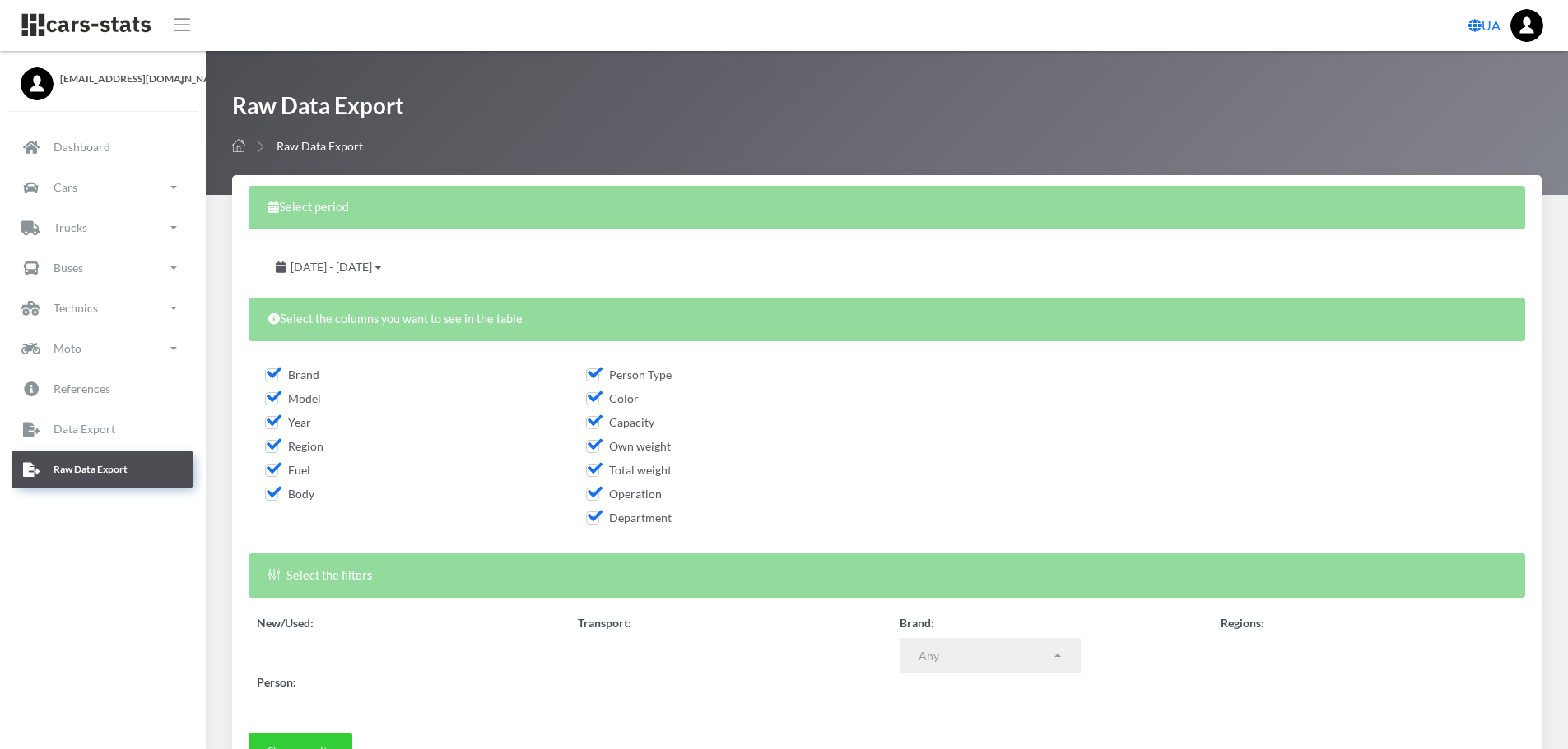
select select
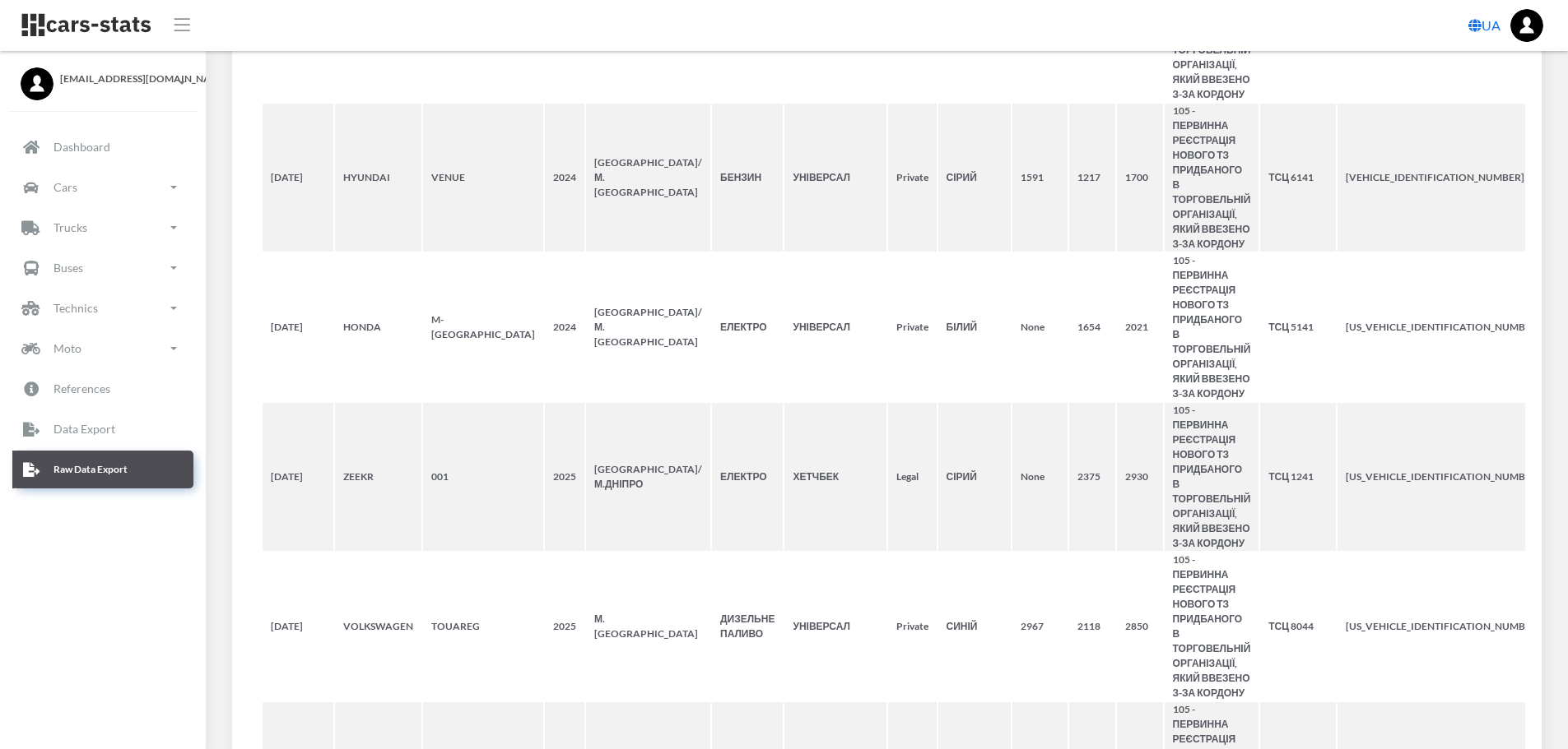
scroll to position [5507, 0]
